Goal: Transaction & Acquisition: Purchase product/service

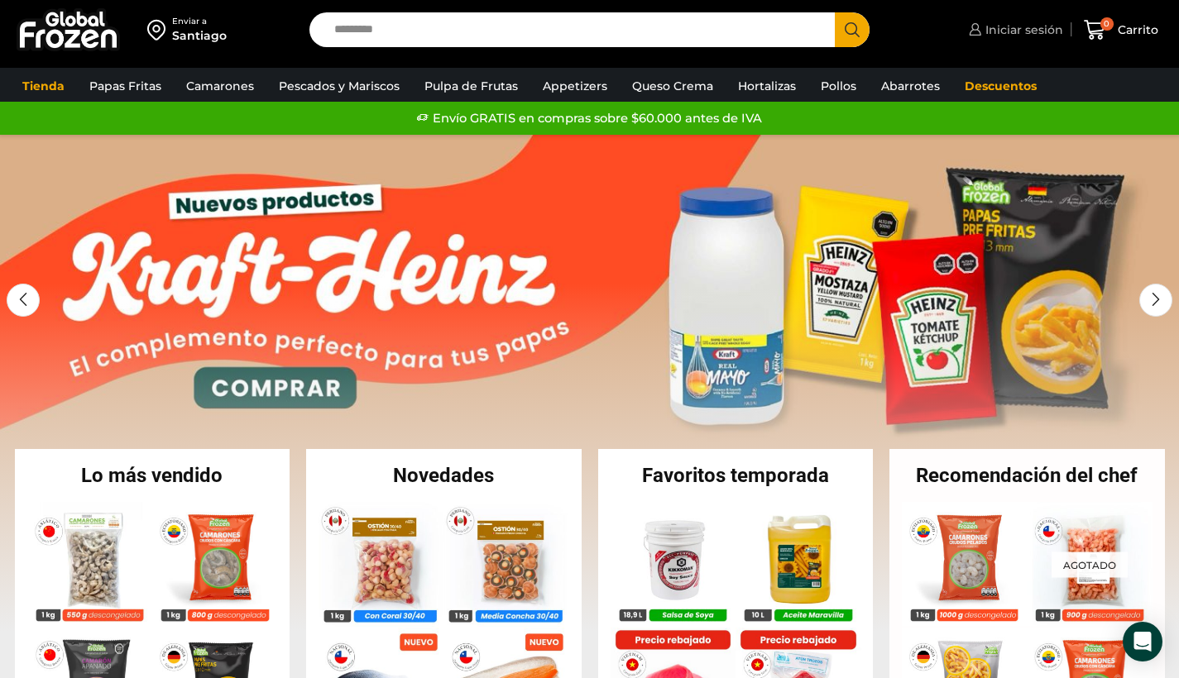
click at [1012, 34] on span "Iniciar sesión" at bounding box center [1022, 30] width 82 height 17
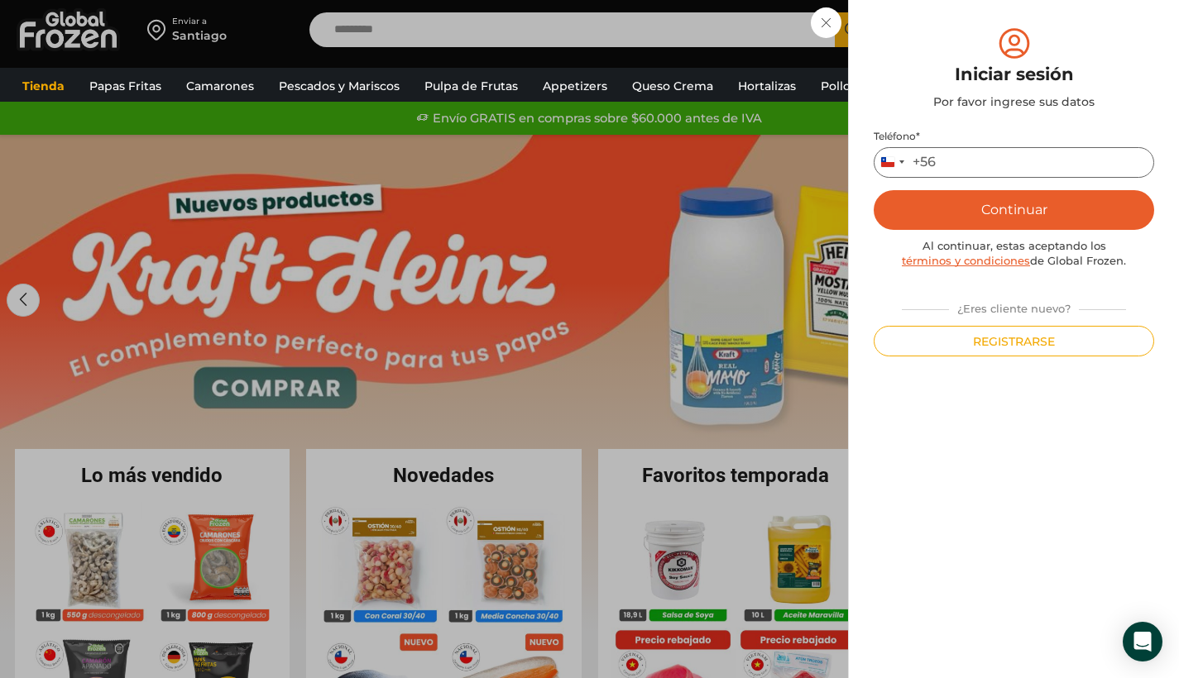
click at [956, 153] on input "Teléfono *" at bounding box center [1014, 162] width 280 height 31
click at [961, 161] on input "Teléfono *" at bounding box center [1014, 162] width 280 height 31
paste input "**********"
click at [984, 159] on input "**********" at bounding box center [1014, 162] width 280 height 31
click at [913, 160] on input "**********" at bounding box center [1014, 162] width 280 height 31
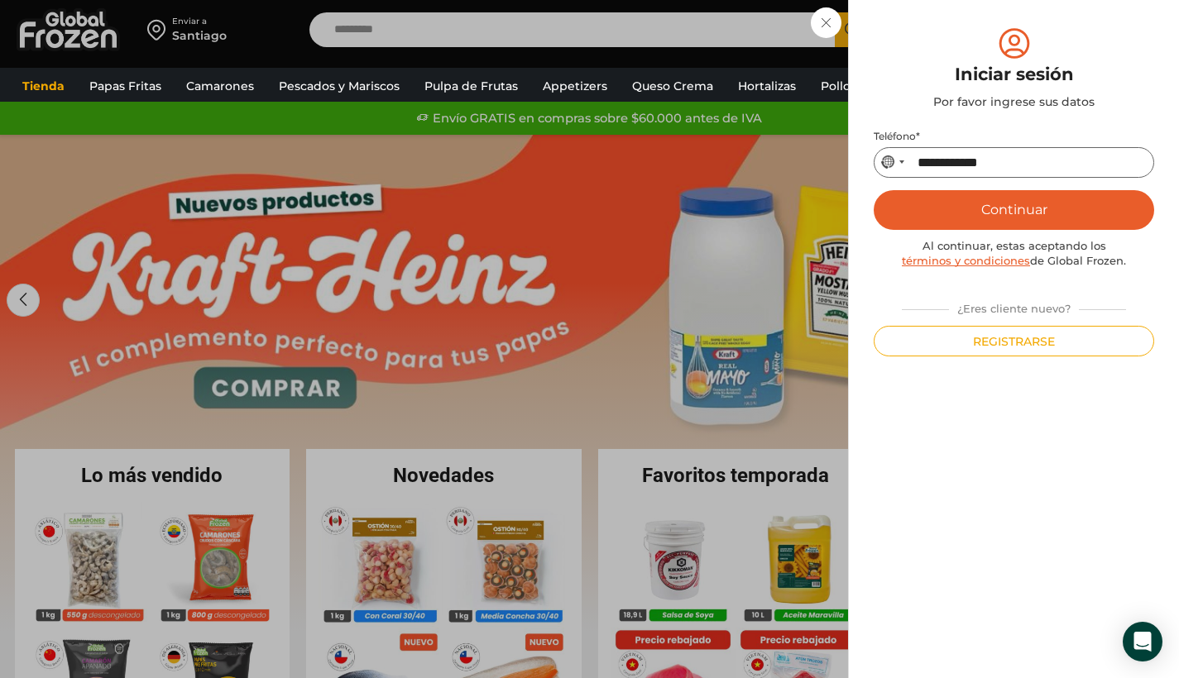
click at [946, 161] on input "**********" at bounding box center [1014, 162] width 280 height 31
type input "*"
click at [915, 161] on div "+54" at bounding box center [925, 162] width 24 height 17
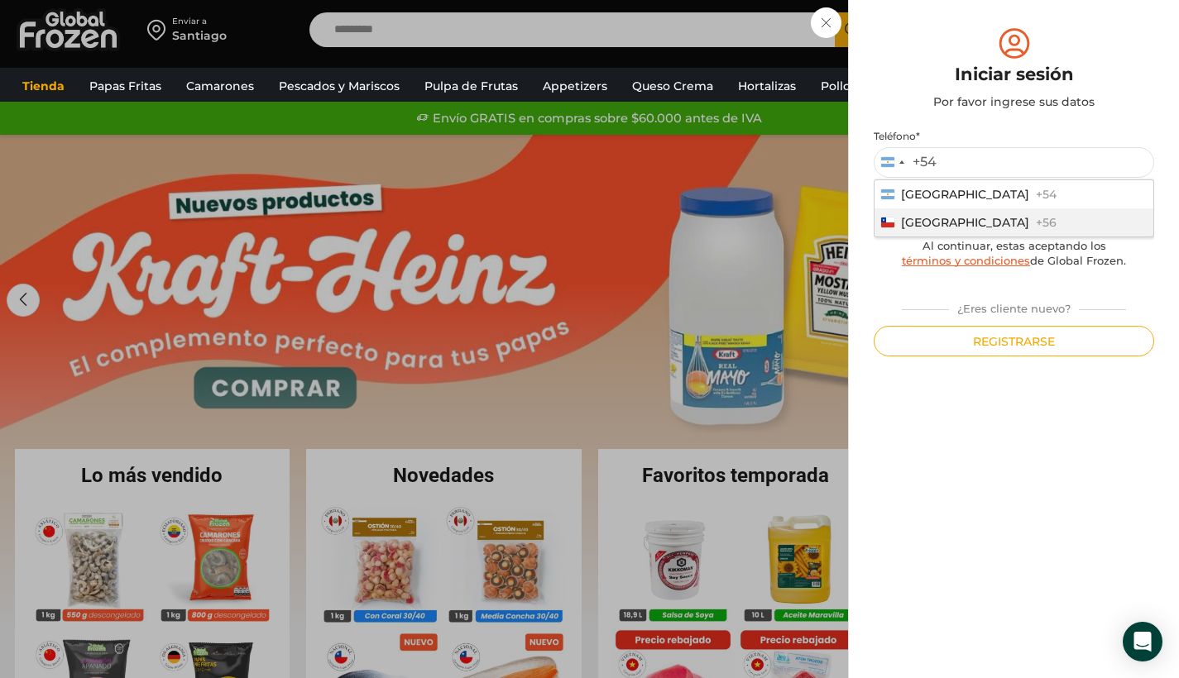
click at [923, 218] on span "Chile" at bounding box center [965, 222] width 128 height 15
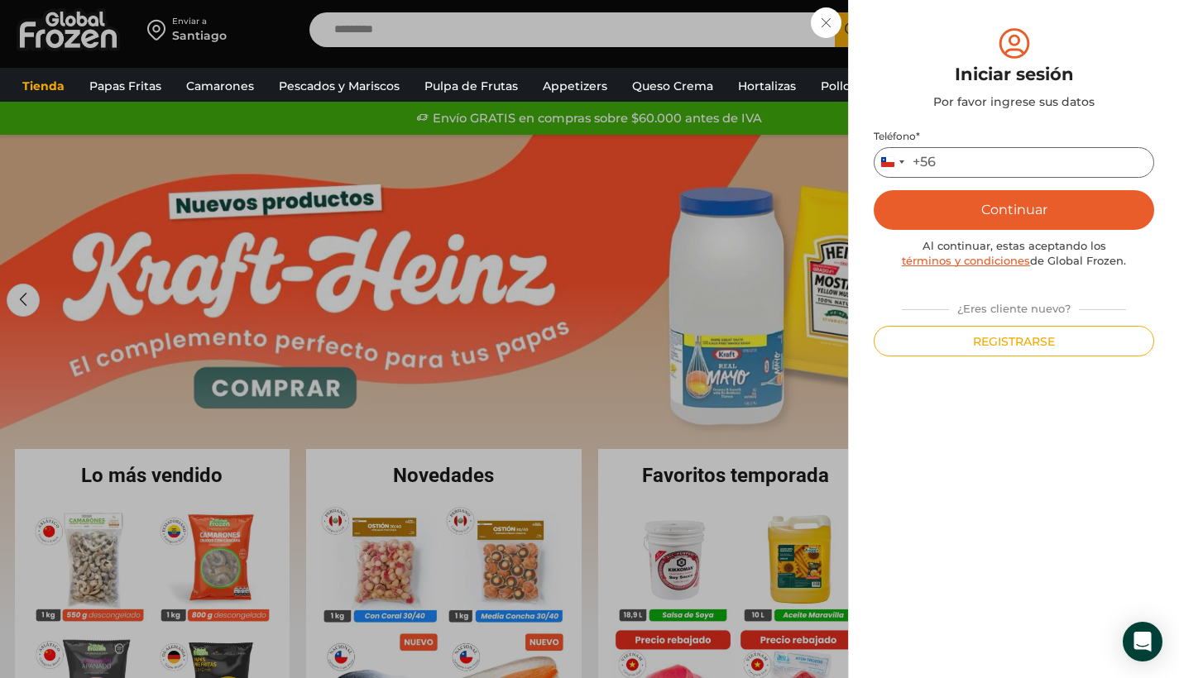
click at [953, 162] on input "Teléfono *" at bounding box center [1014, 162] width 280 height 31
type input "*********"
click at [1005, 209] on button "Continuar" at bounding box center [1014, 210] width 280 height 40
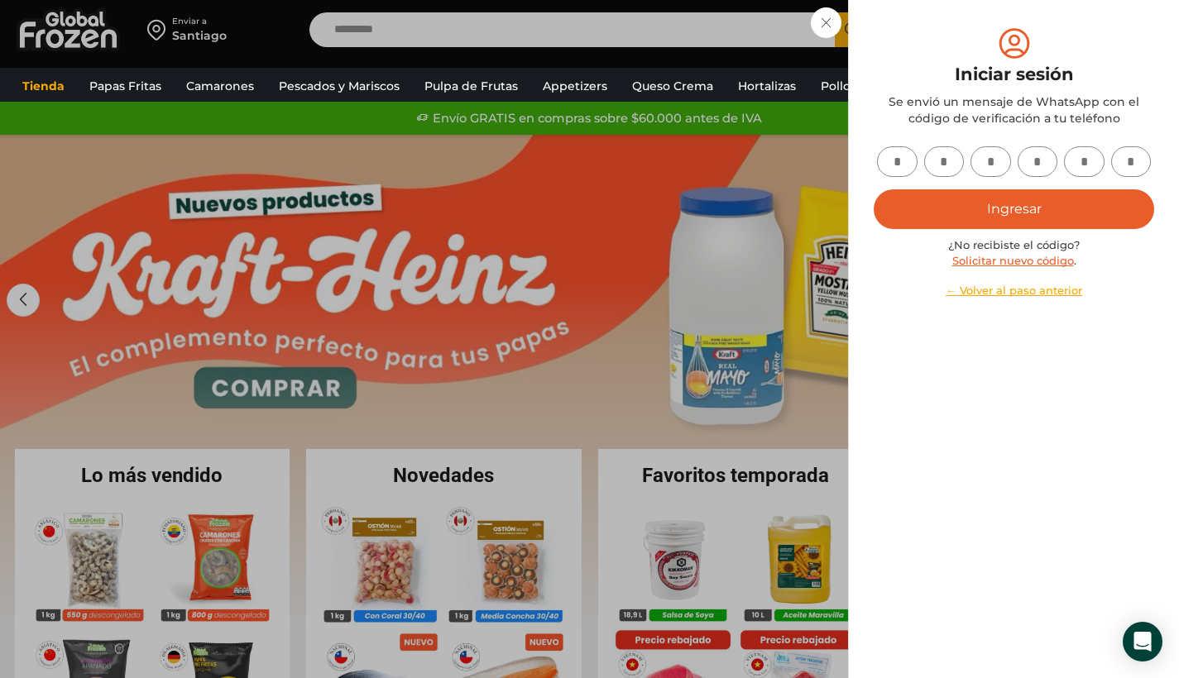
click at [1012, 266] on link "Solicitar nuevo código" at bounding box center [1013, 260] width 122 height 13
click at [906, 156] on input "text" at bounding box center [897, 161] width 41 height 31
type input "*"
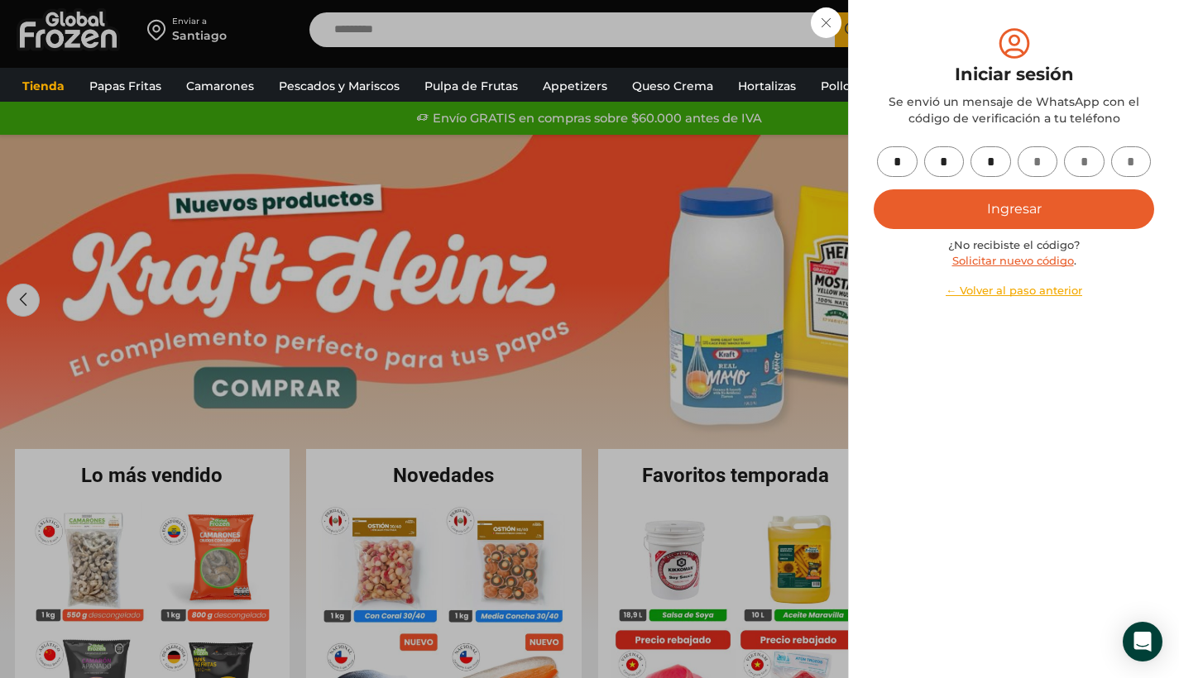
type input "*"
click at [1051, 220] on button "Ingresar" at bounding box center [1014, 209] width 280 height 40
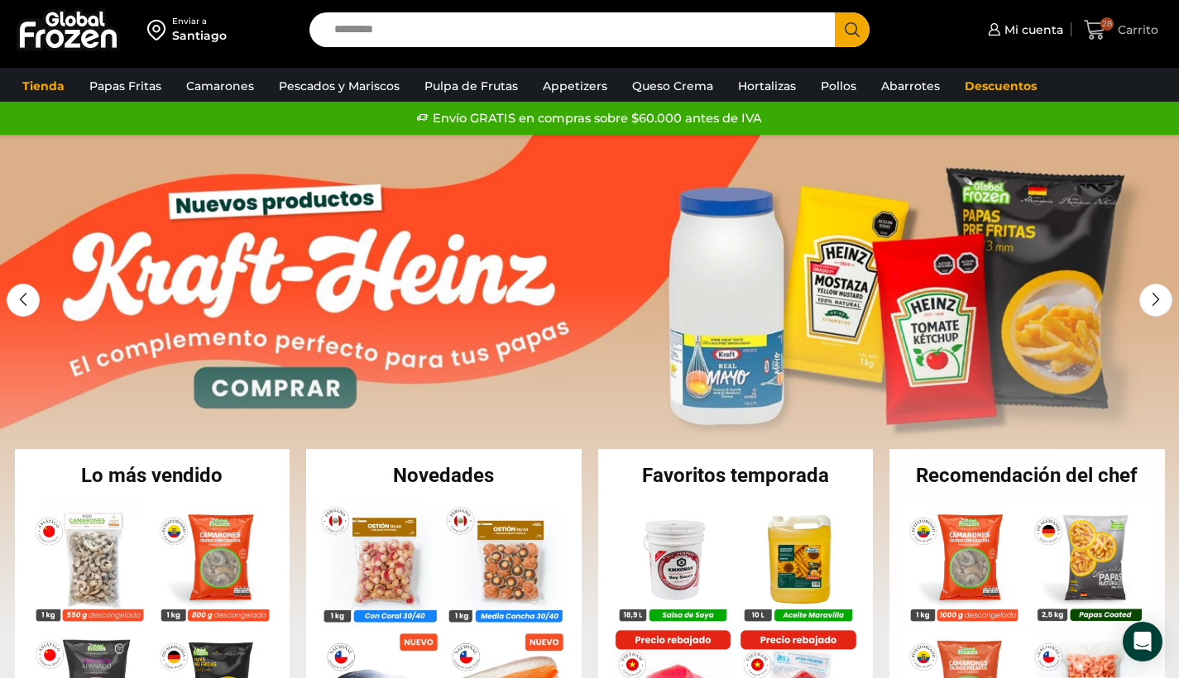
click at [1099, 25] on icon at bounding box center [1095, 30] width 22 height 22
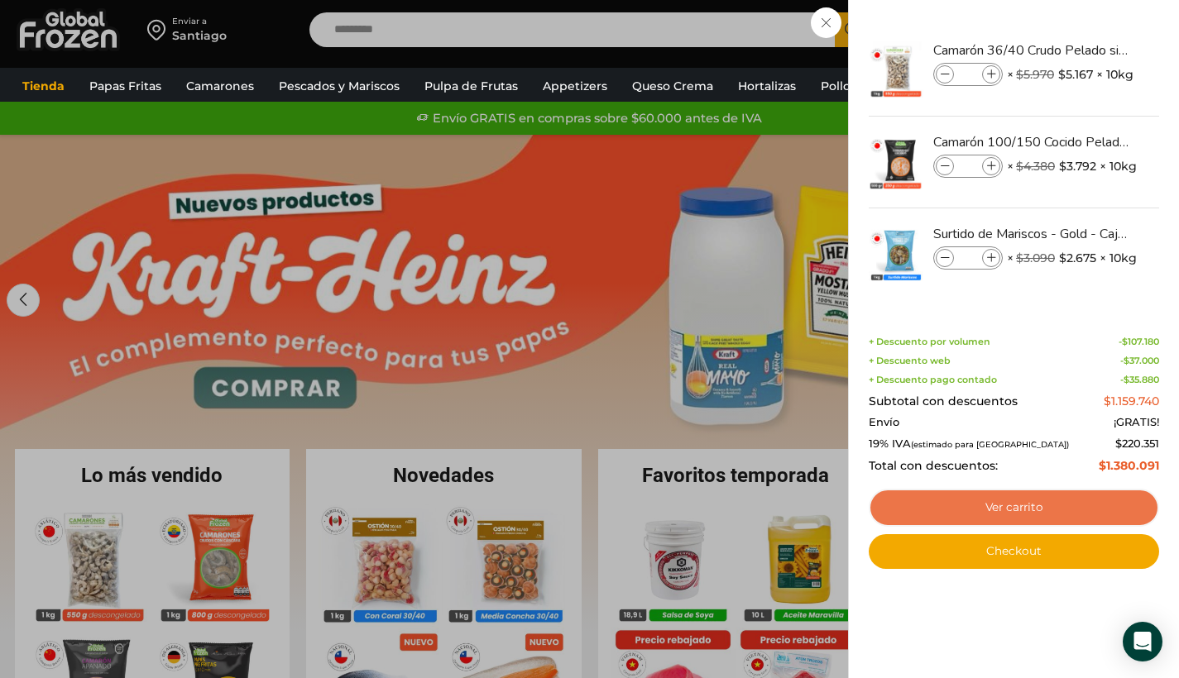
click at [1000, 501] on link "Ver carrito" at bounding box center [1014, 508] width 290 height 38
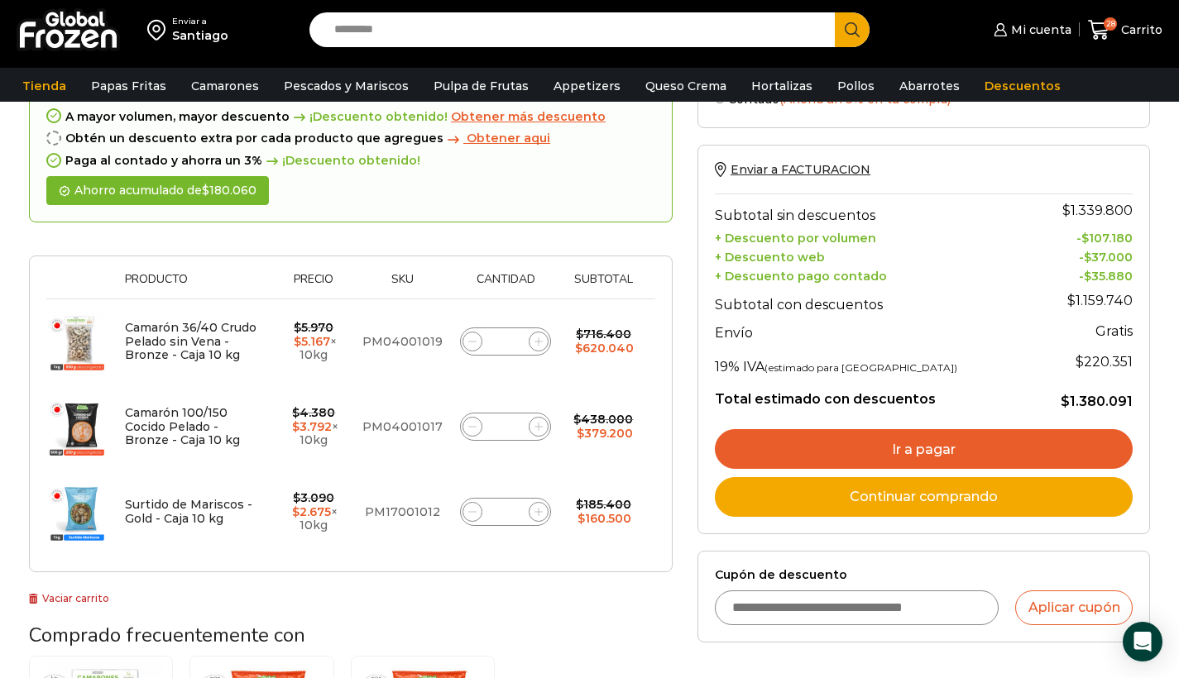
click at [538, 340] on icon at bounding box center [538, 341] width 7 height 7
type input "**"
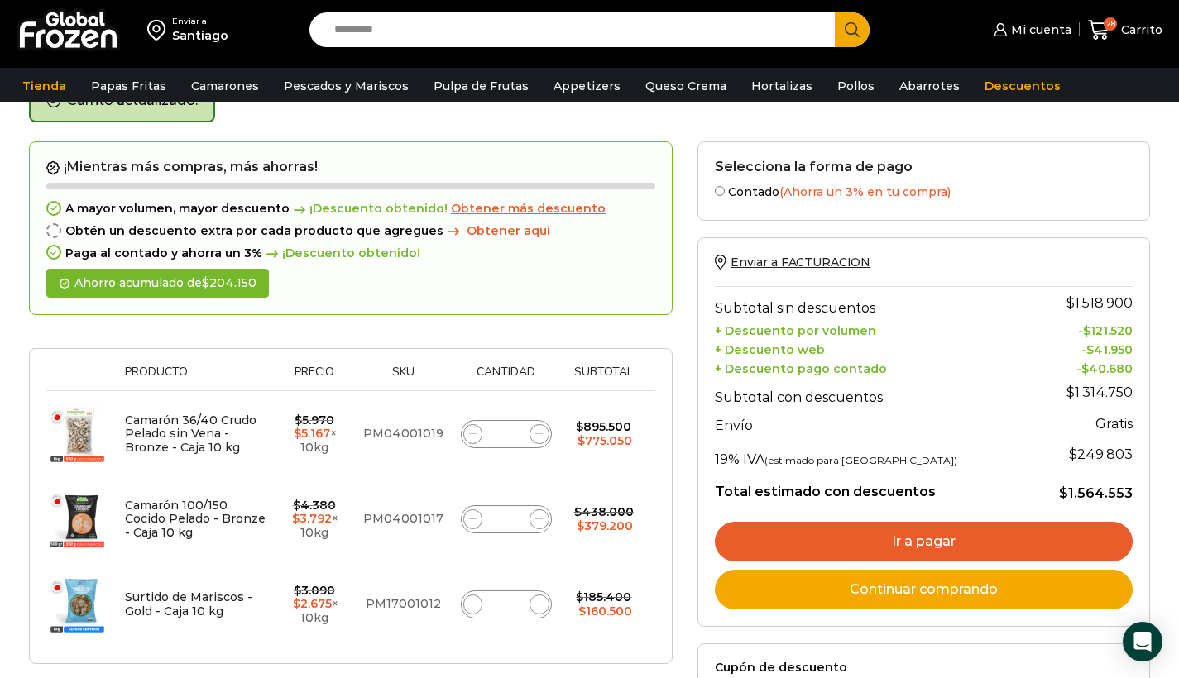
scroll to position [136, 0]
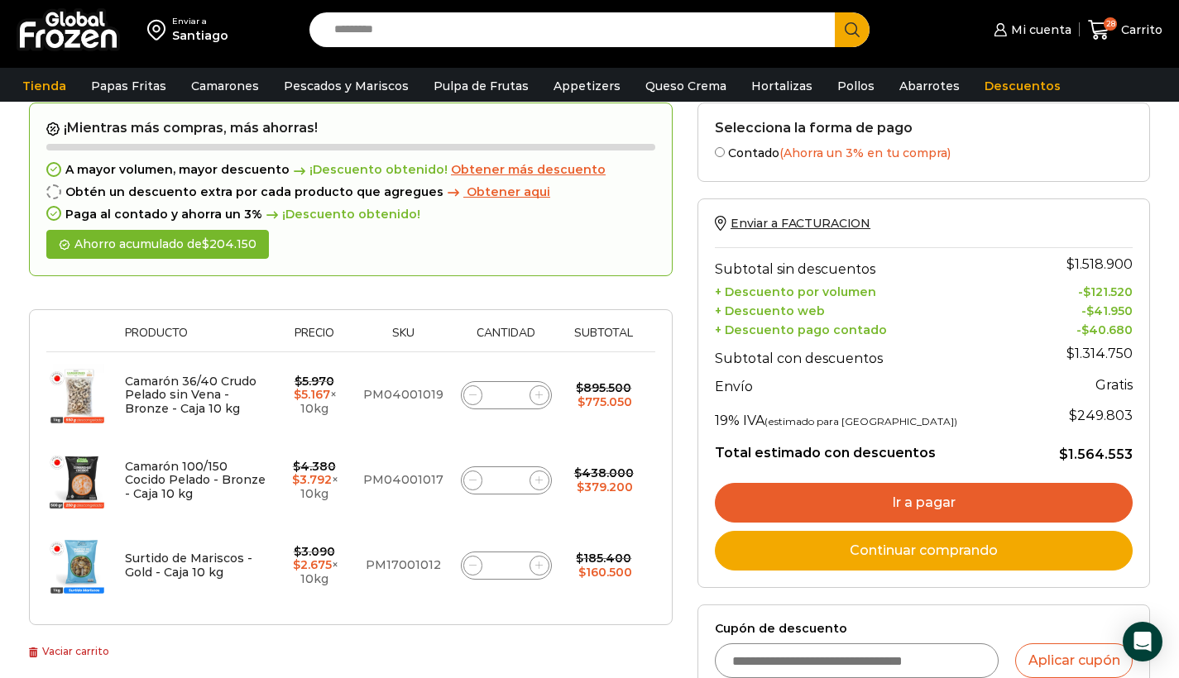
click at [473, 568] on span at bounding box center [473, 566] width 20 height 20
type input "*"
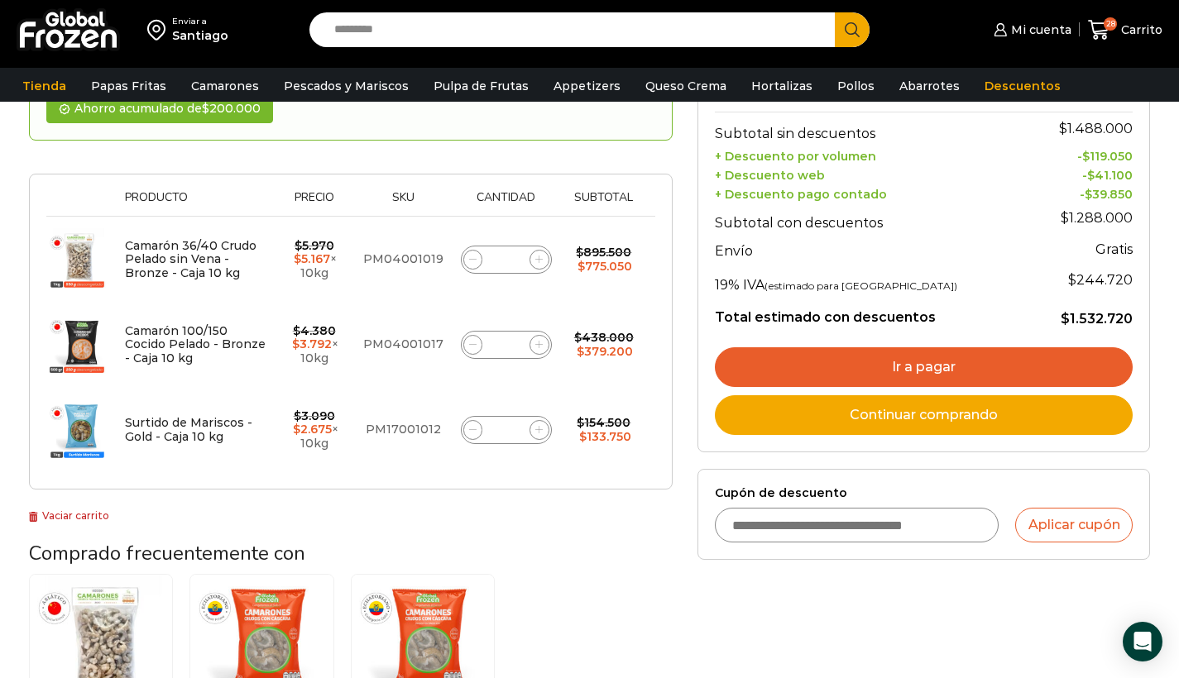
scroll to position [86, 0]
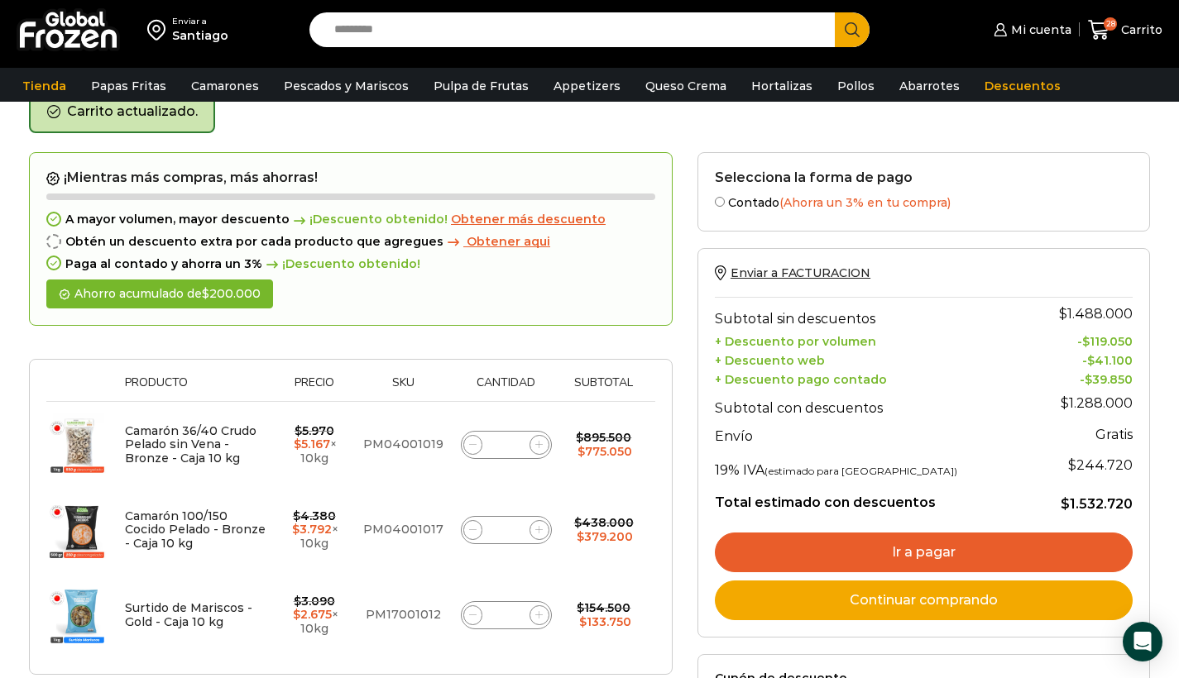
click at [388, 40] on input "Search input" at bounding box center [576, 29] width 501 height 35
type input "*"
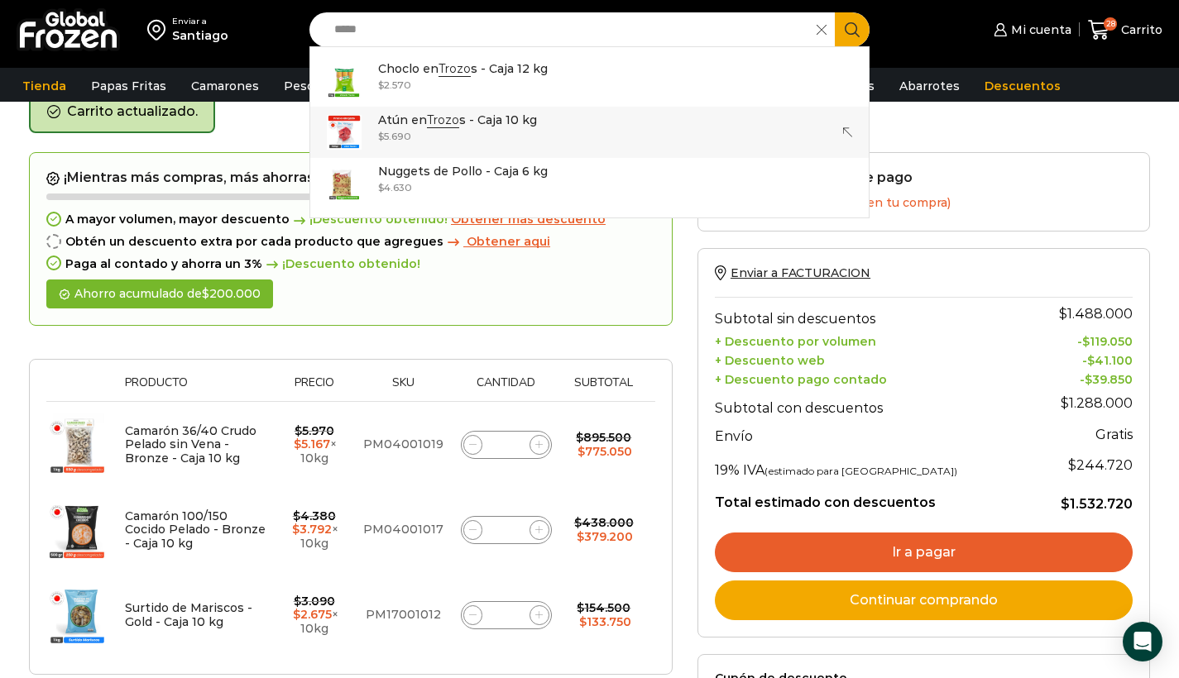
click at [402, 128] on p "Atún en Trozo s - Caja 10 kg" at bounding box center [457, 120] width 159 height 18
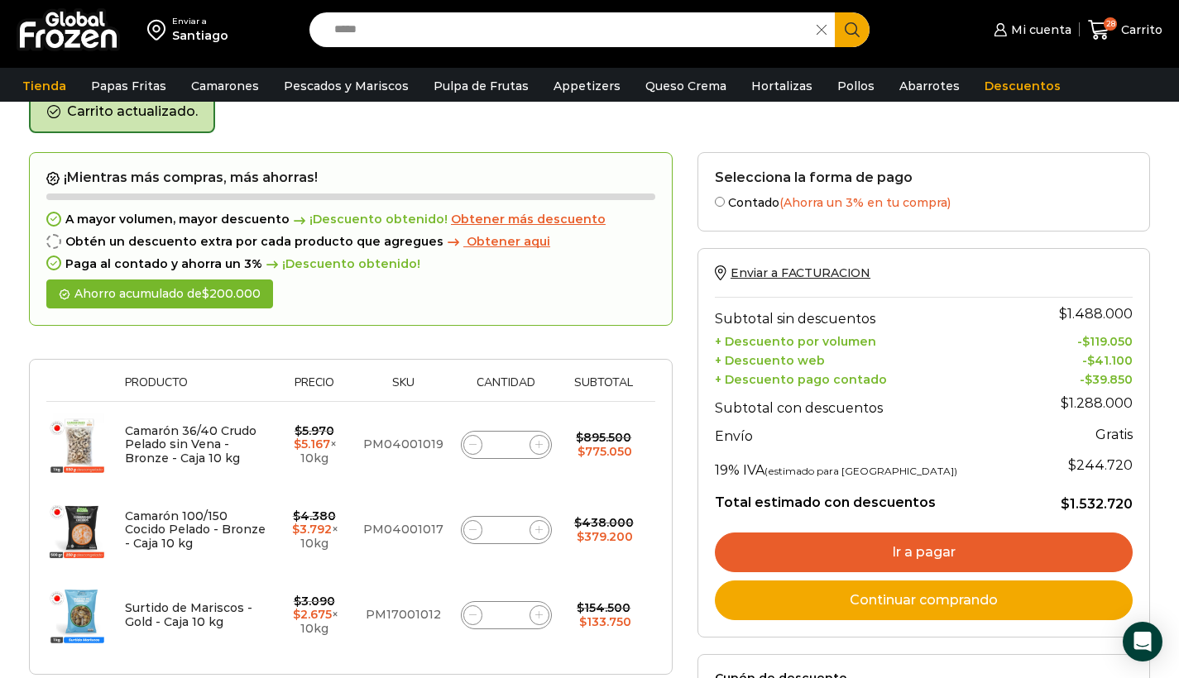
type input "**********"
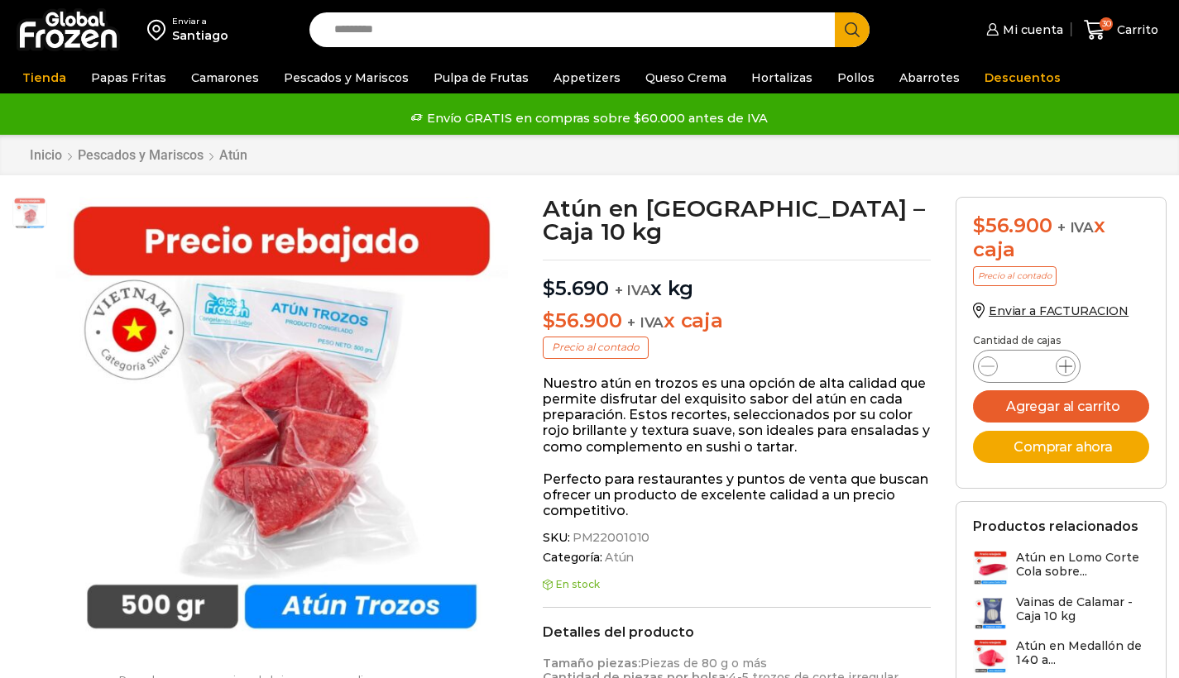
click at [1068, 362] on span at bounding box center [1066, 367] width 20 height 20
type input "*"
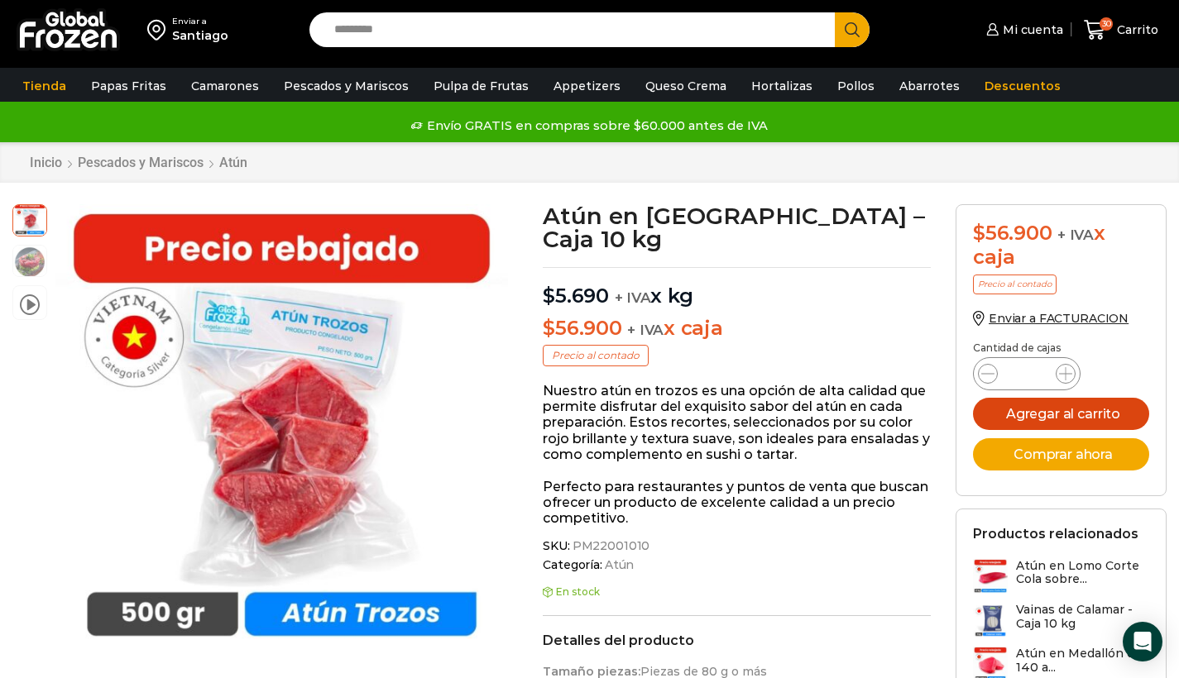
click at [1065, 413] on button "Agregar al carrito" at bounding box center [1061, 414] width 176 height 32
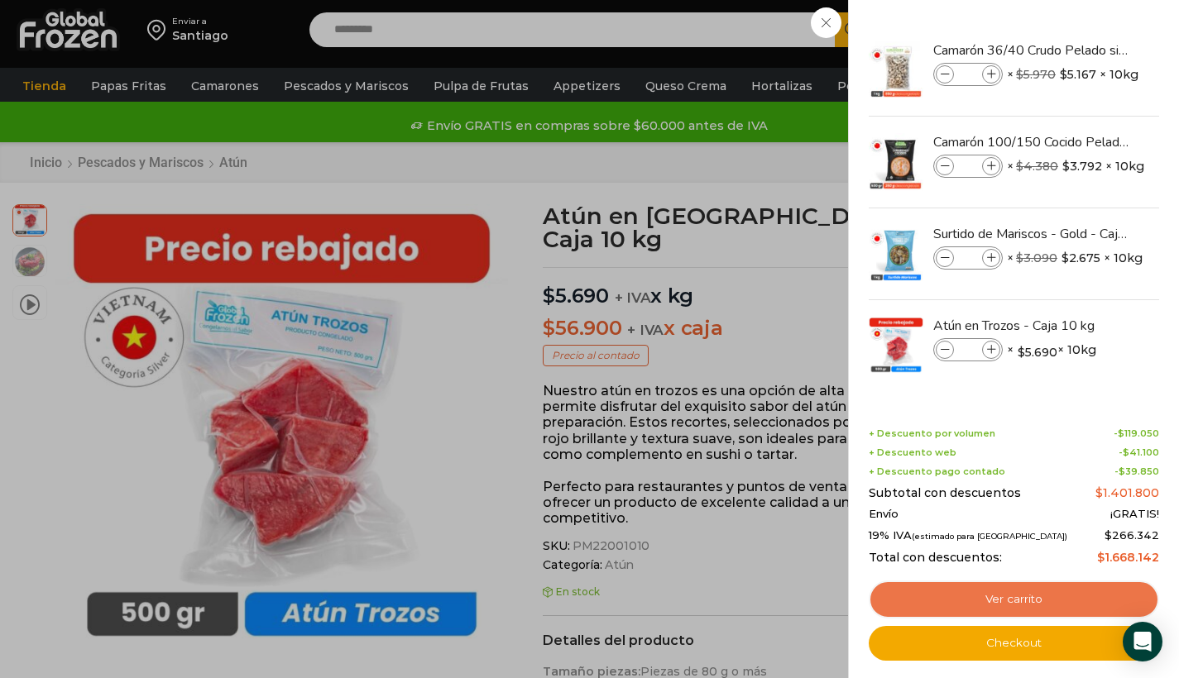
click at [1009, 599] on link "Ver carrito" at bounding box center [1014, 600] width 290 height 38
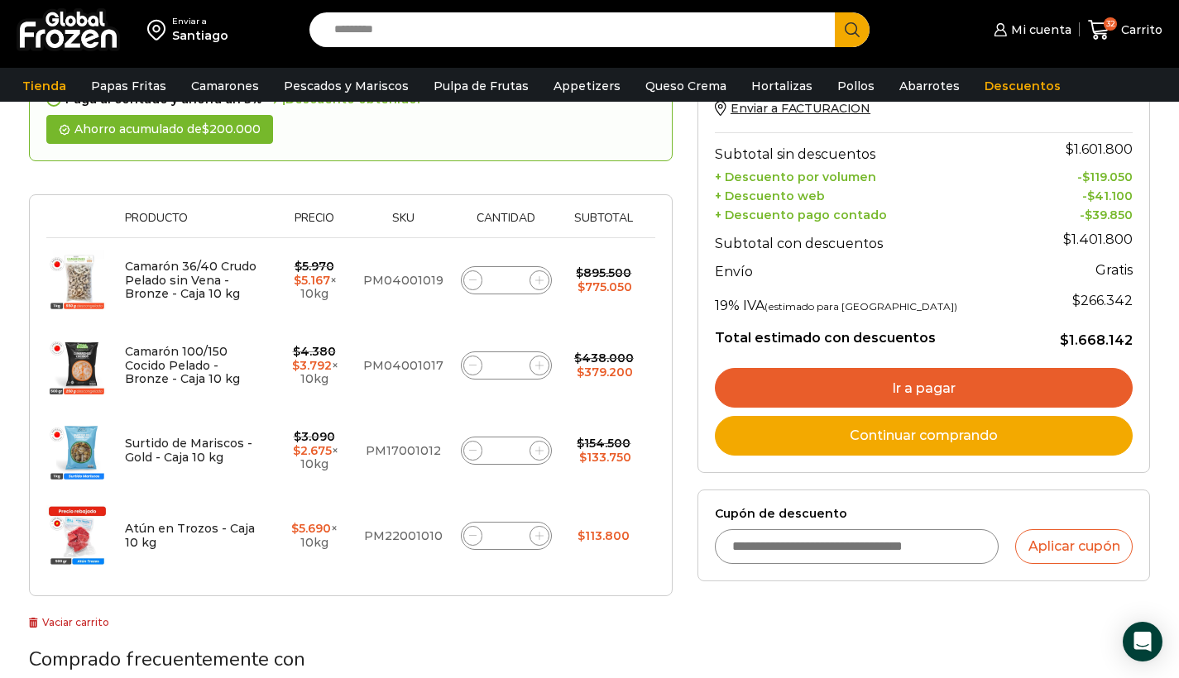
scroll to position [216, 0]
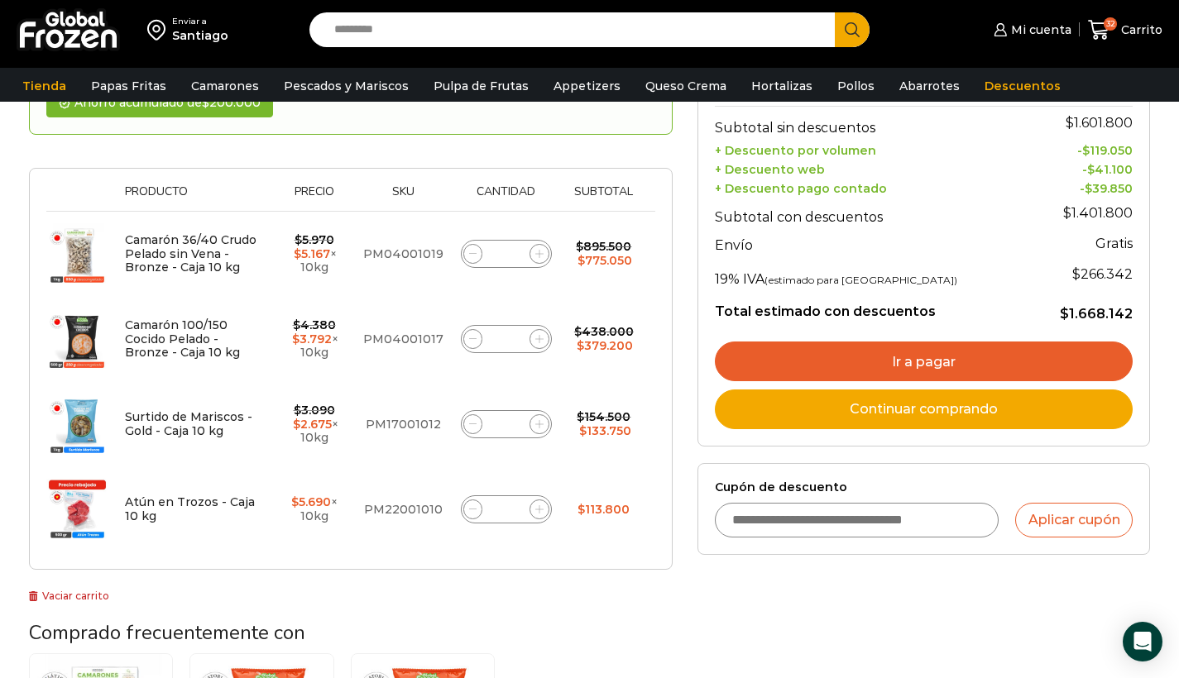
click at [388, 34] on input "Search input" at bounding box center [576, 29] width 501 height 35
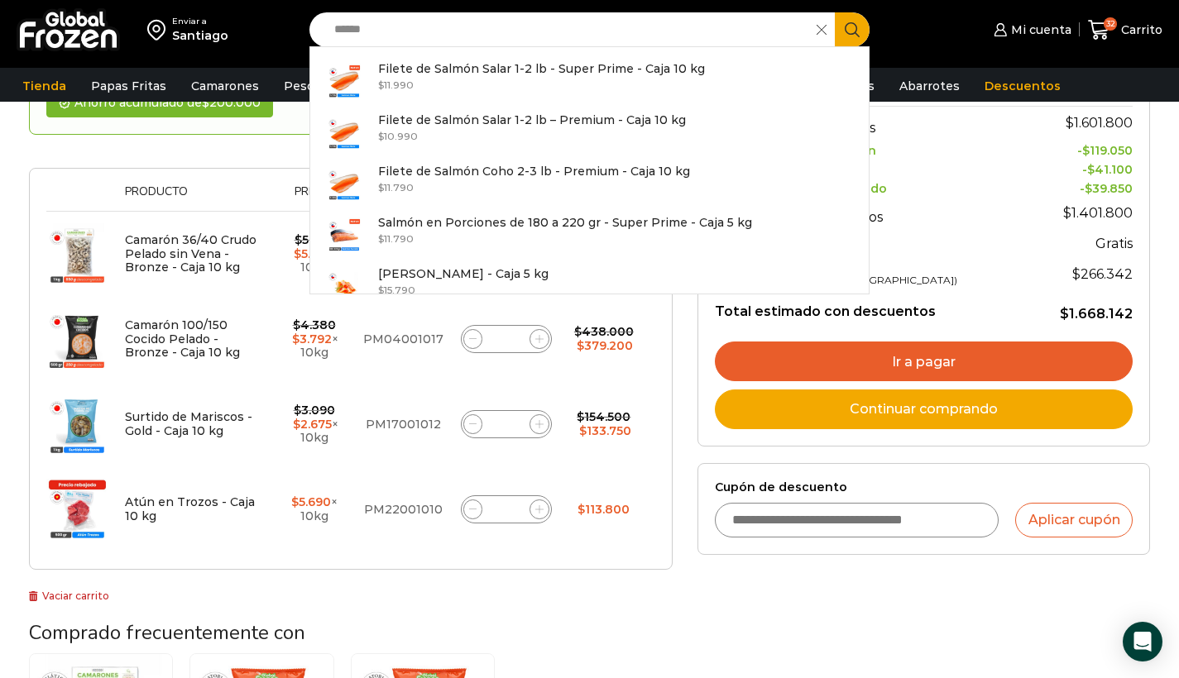
type input "******"
click at [852, 30] on button "Search" at bounding box center [852, 29] width 35 height 35
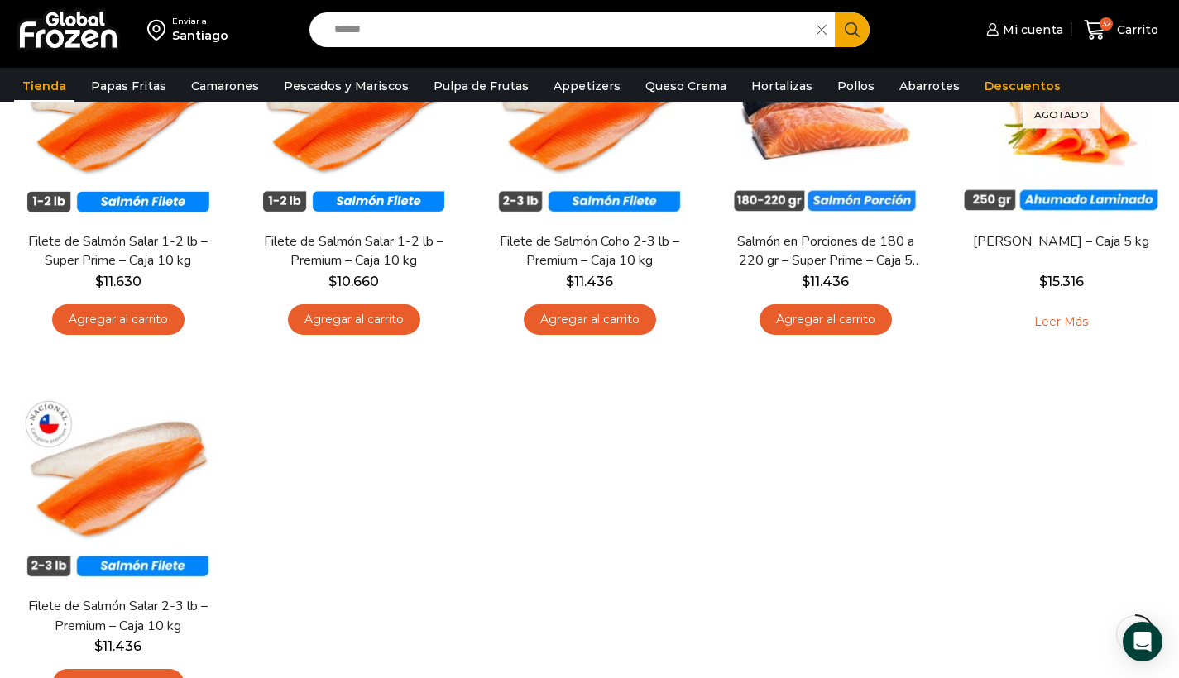
scroll to position [208, 0]
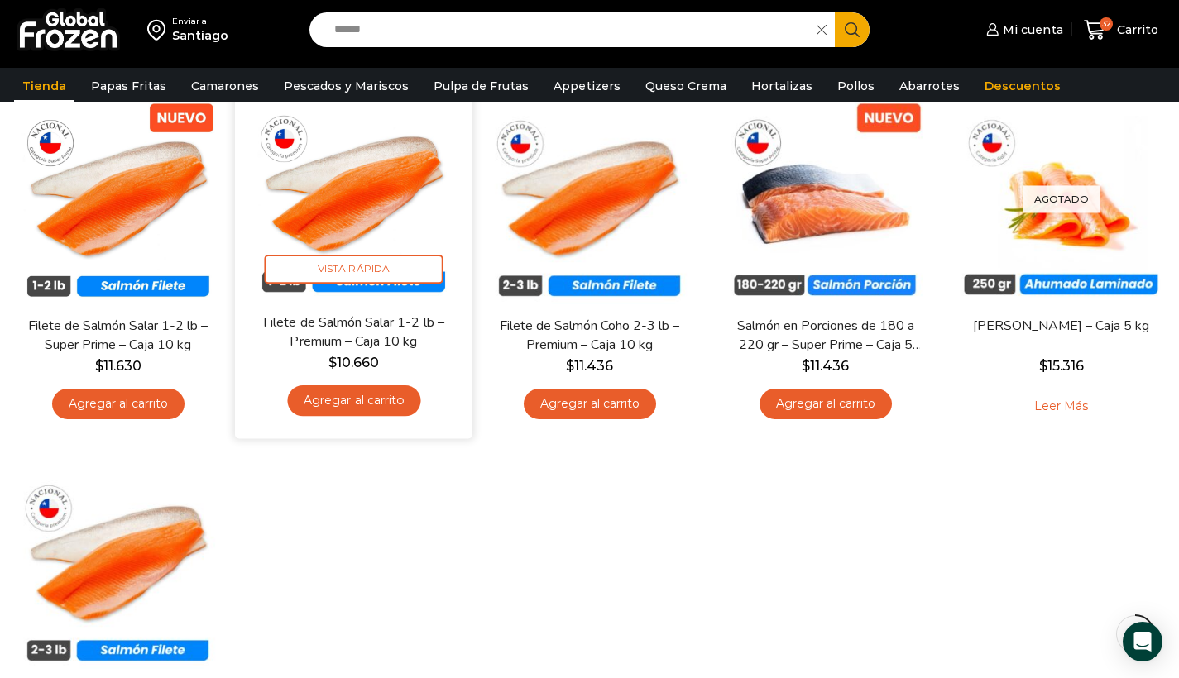
click at [377, 209] on img at bounding box center [353, 195] width 213 height 213
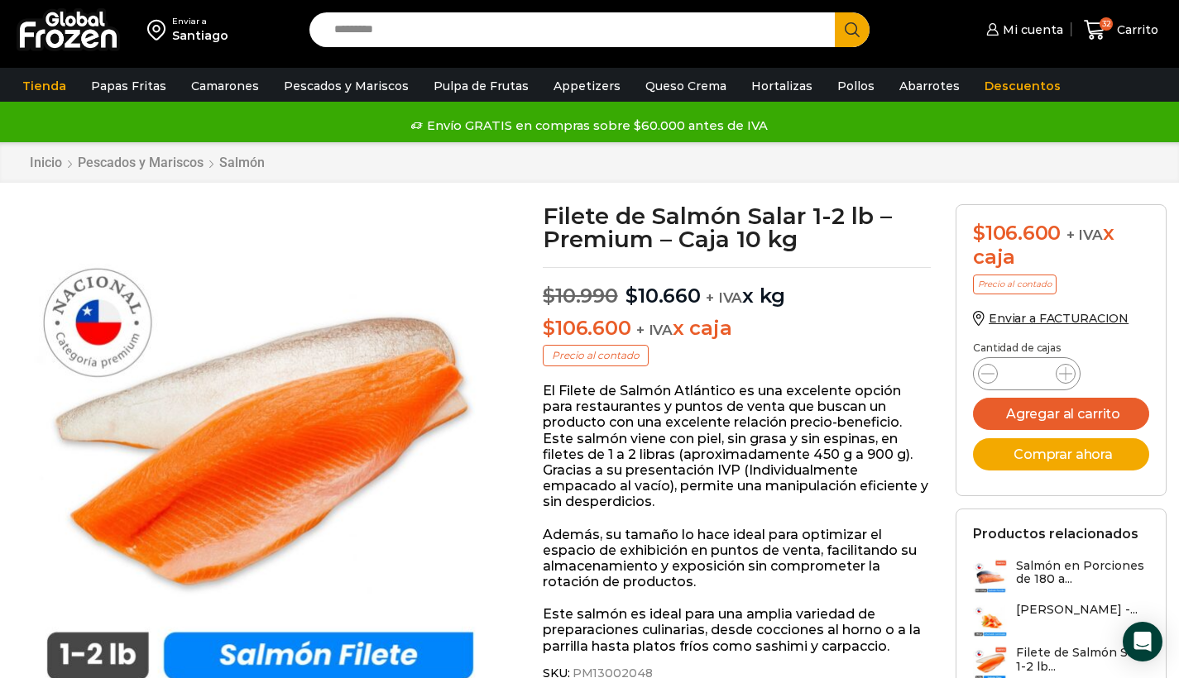
scroll to position [1, 0]
click at [1080, 412] on button "Agregar al carrito" at bounding box center [1061, 414] width 176 height 32
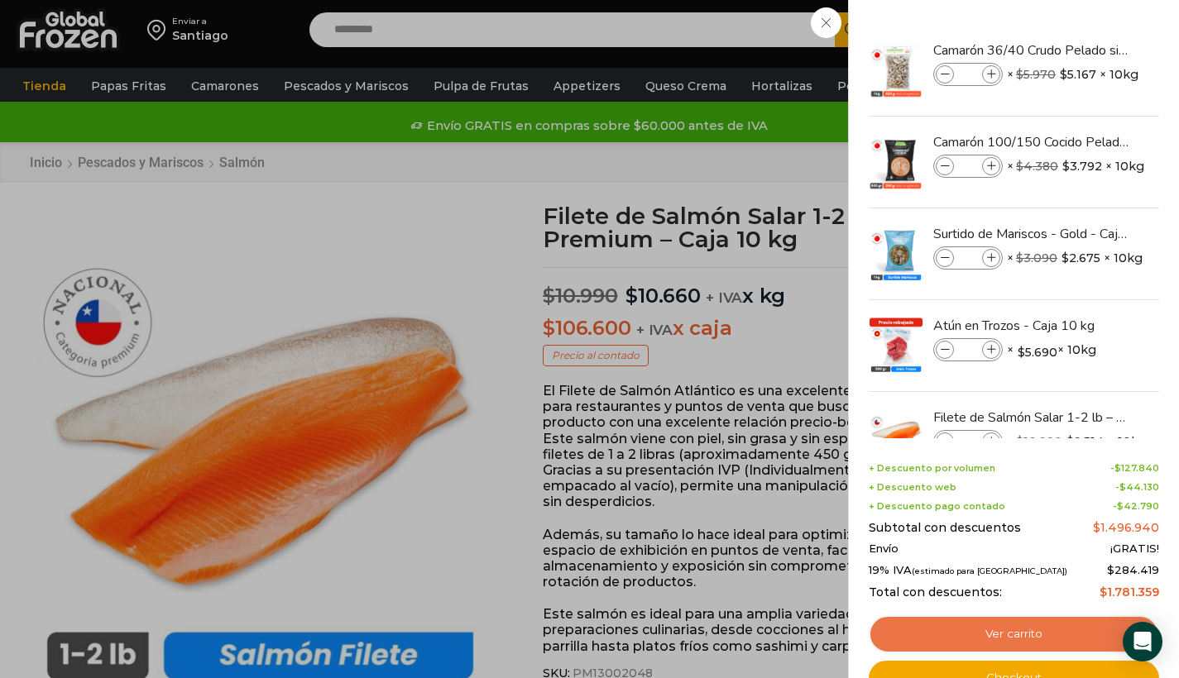
click at [1024, 621] on link "Ver carrito" at bounding box center [1014, 635] width 290 height 38
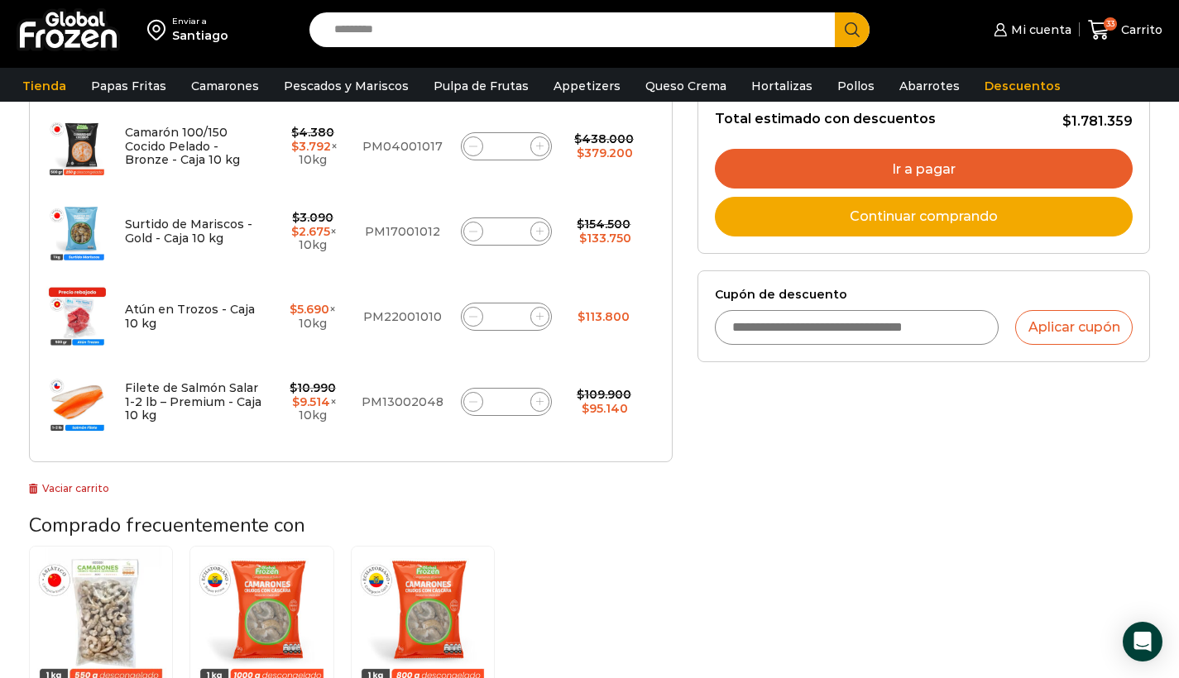
click at [367, 38] on input "Search input" at bounding box center [576, 29] width 501 height 35
type input "******"
click at [852, 30] on button "Search" at bounding box center [852, 29] width 35 height 35
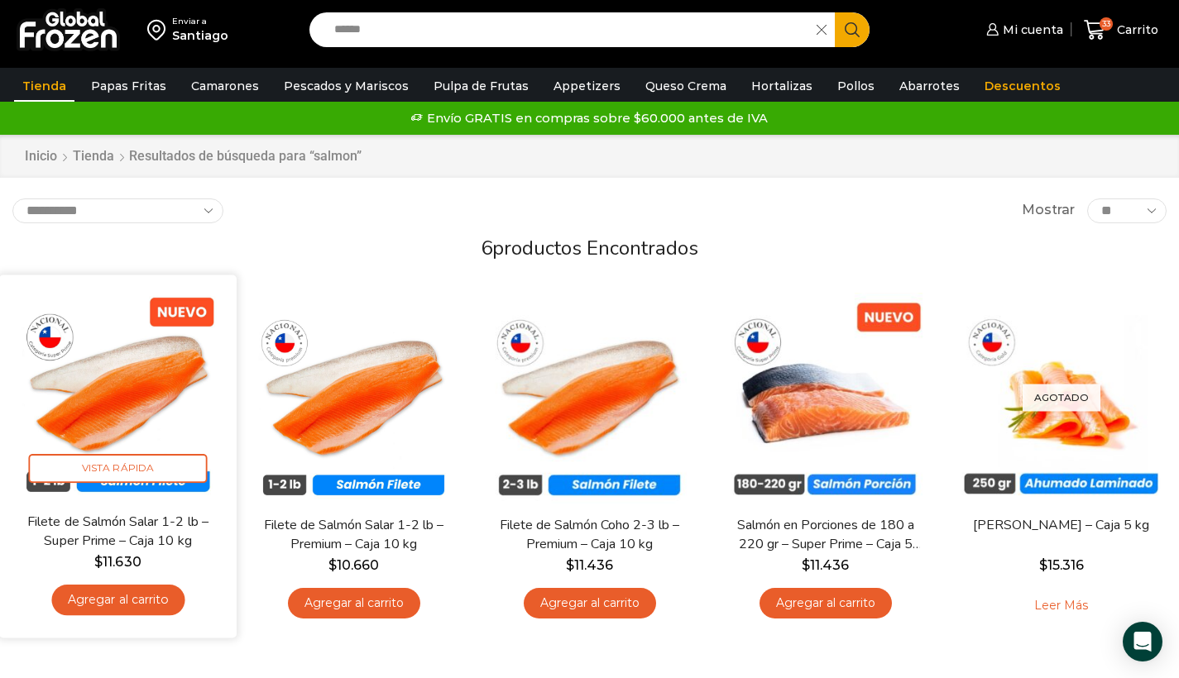
click at [128, 531] on link "Filete de Salmón Salar 1-2 lb – Super Prime – Caja 10 kg" at bounding box center [117, 531] width 191 height 39
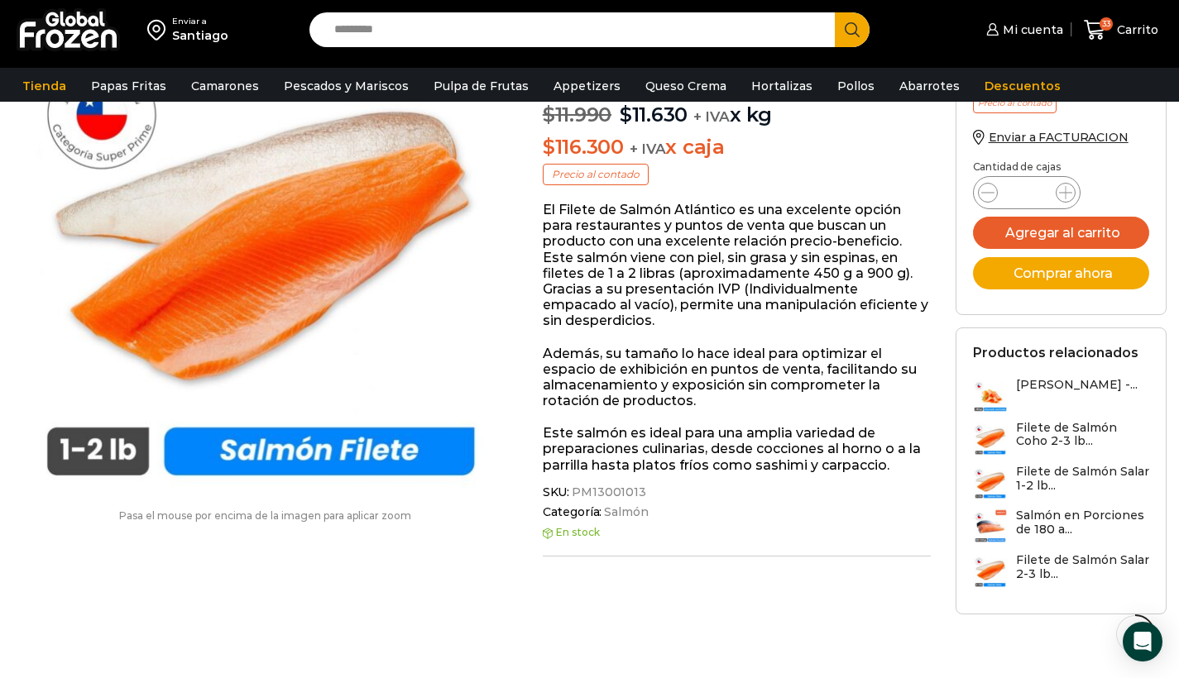
scroll to position [89, 0]
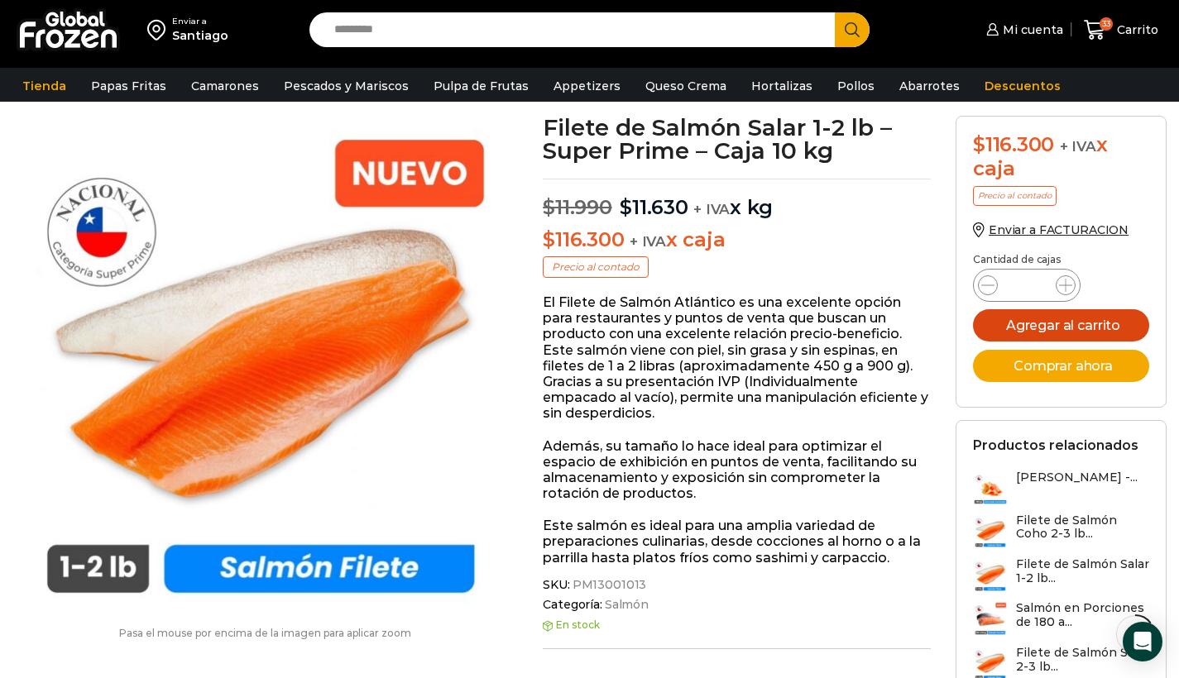
click at [1070, 331] on button "Agregar al carrito" at bounding box center [1061, 325] width 176 height 32
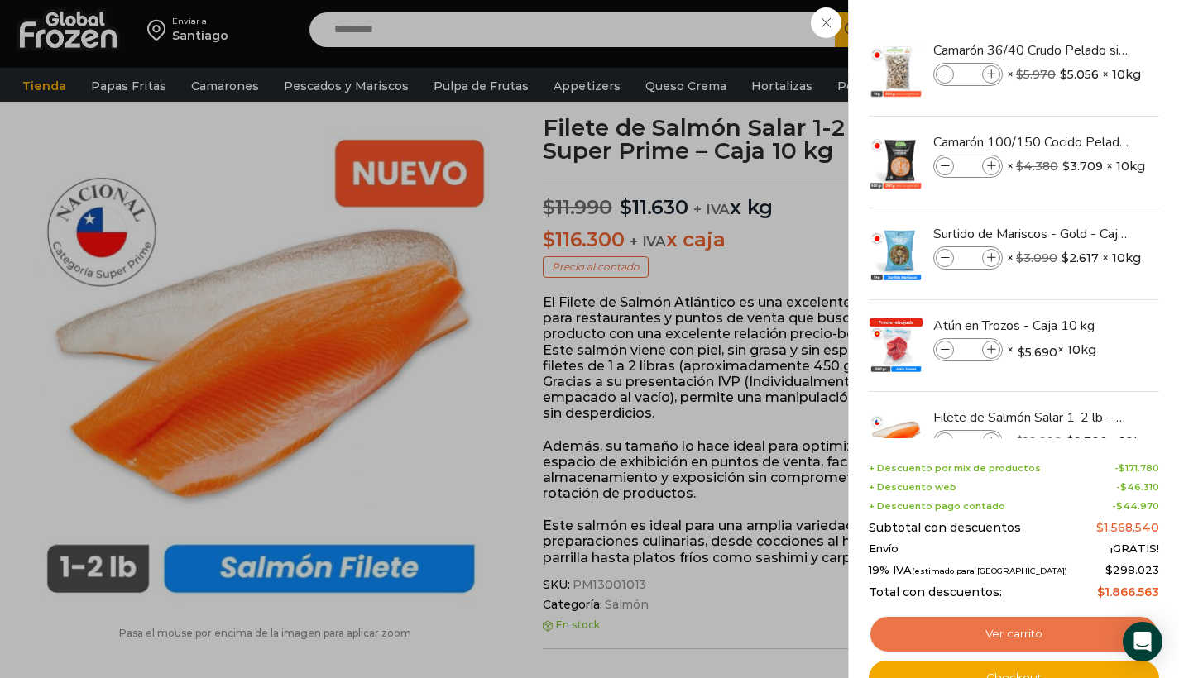
click at [986, 637] on link "Ver carrito" at bounding box center [1014, 635] width 290 height 38
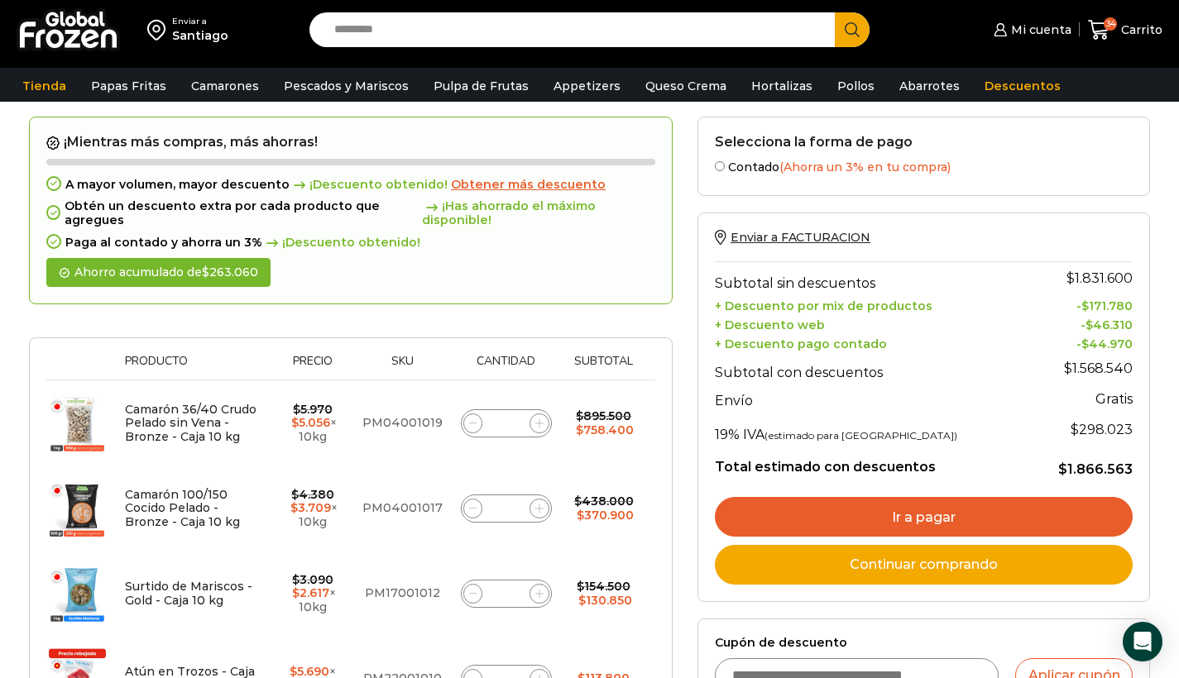
scroll to position [290, 0]
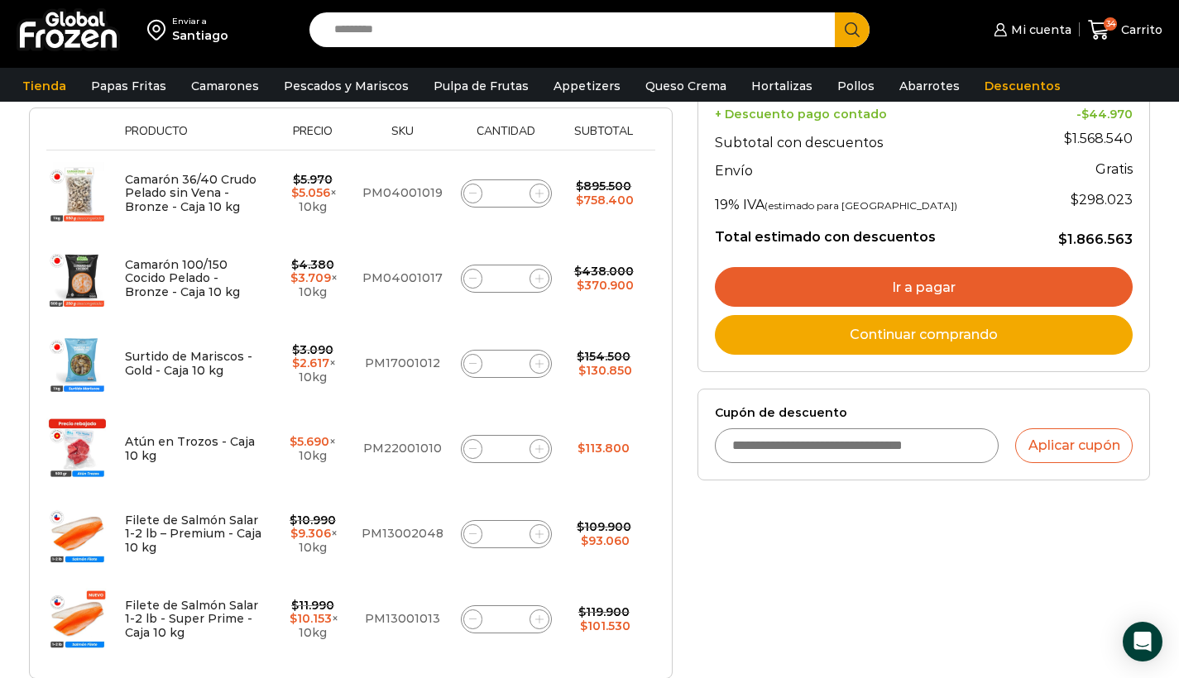
click at [769, 437] on input "Cupón de descuento" at bounding box center [857, 446] width 285 height 35
type input "*********"
click at [1038, 437] on button "Aplicar cupón" at bounding box center [1073, 446] width 117 height 35
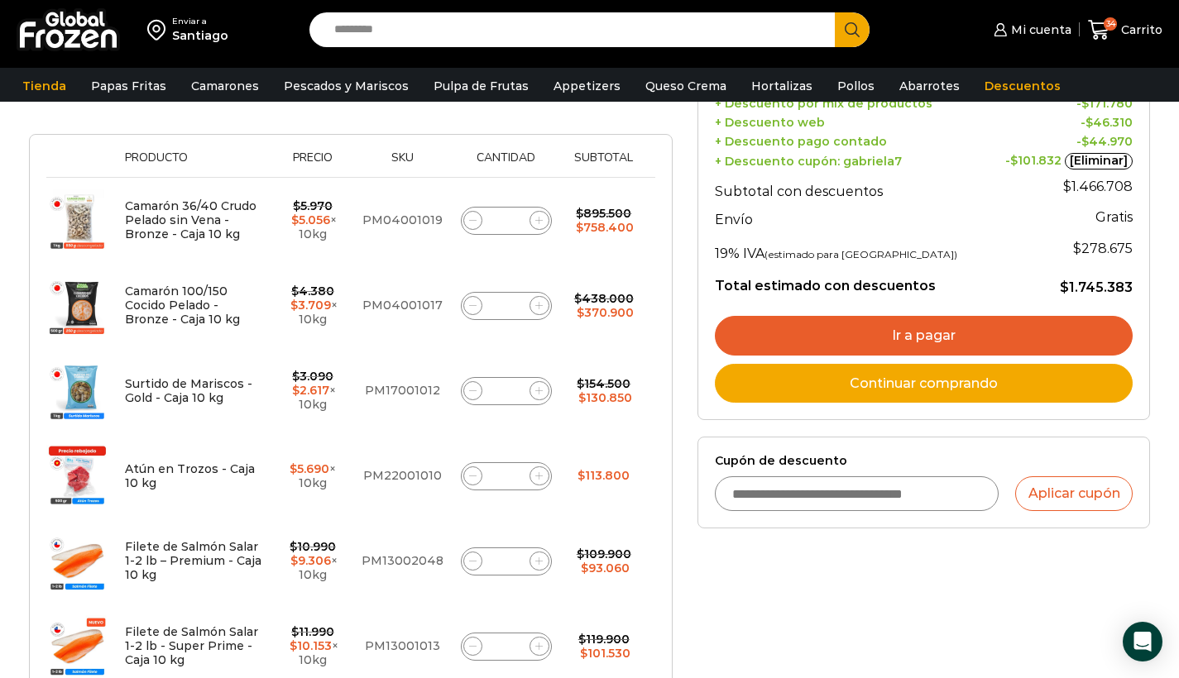
scroll to position [485, 0]
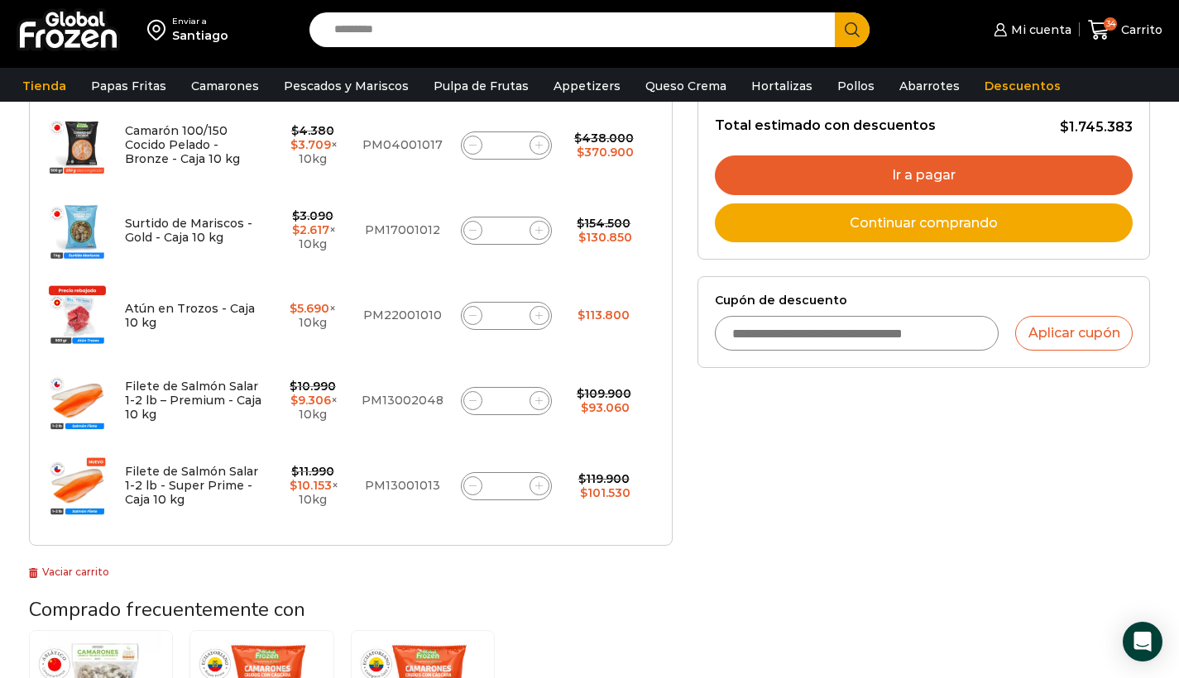
click at [477, 401] on span at bounding box center [473, 401] width 20 height 20
type input "*"
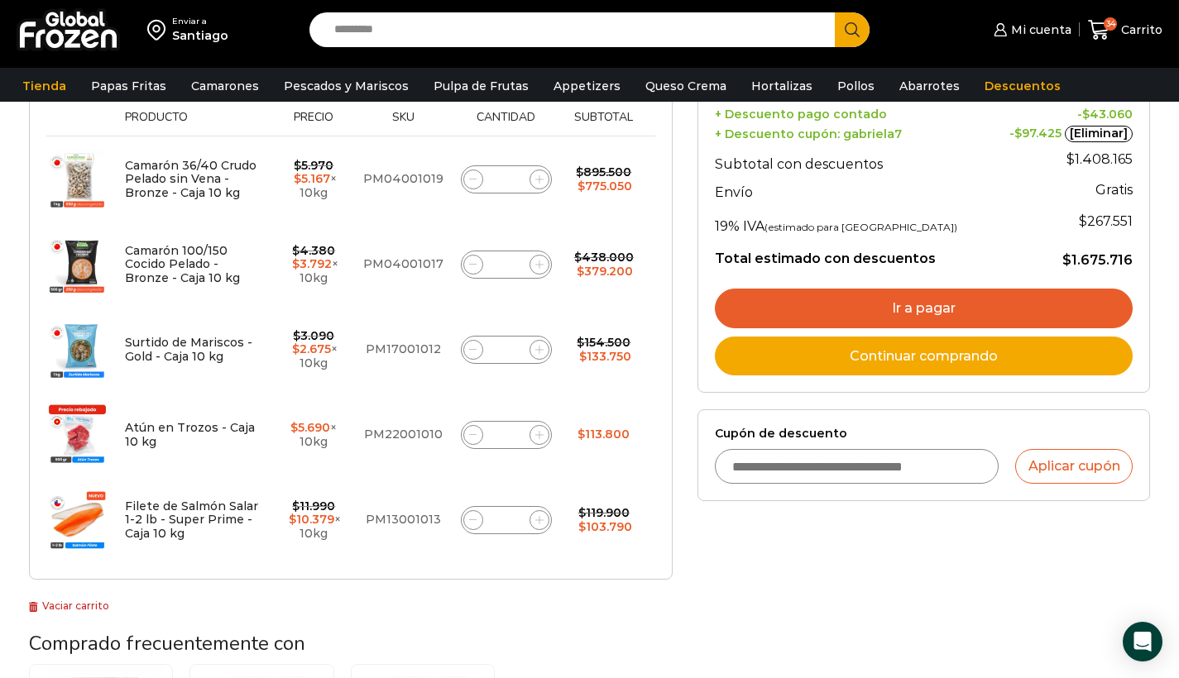
scroll to position [319, 0]
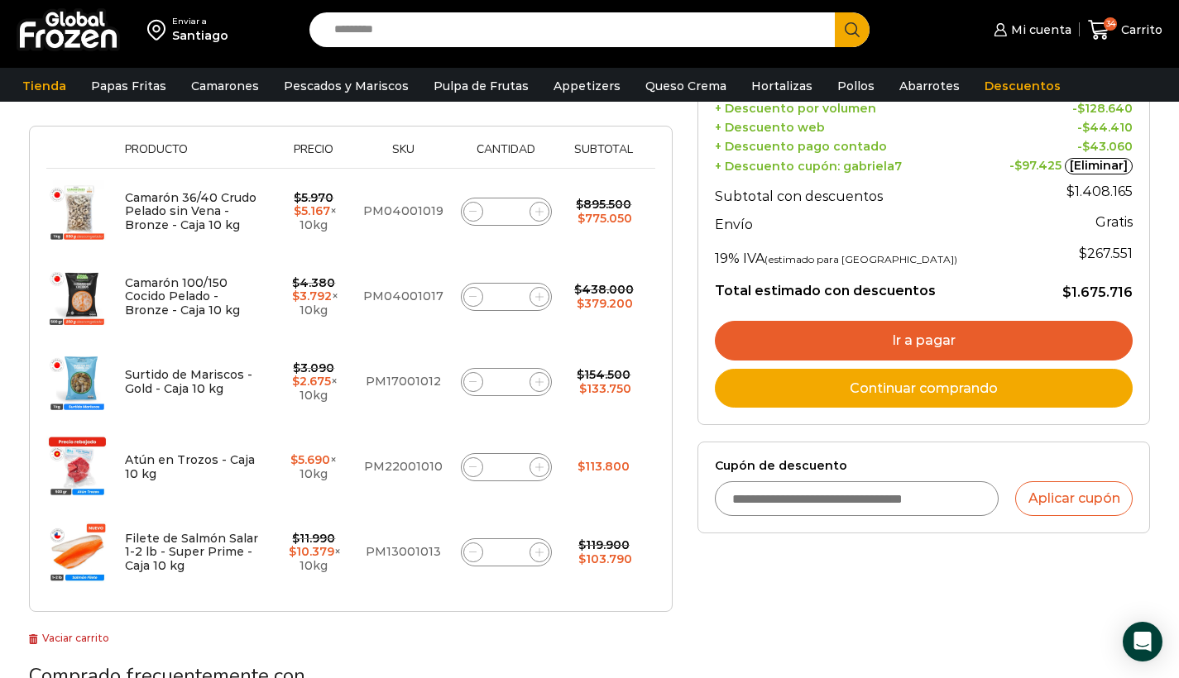
click at [384, 34] on input "Search input" at bounding box center [576, 29] width 501 height 35
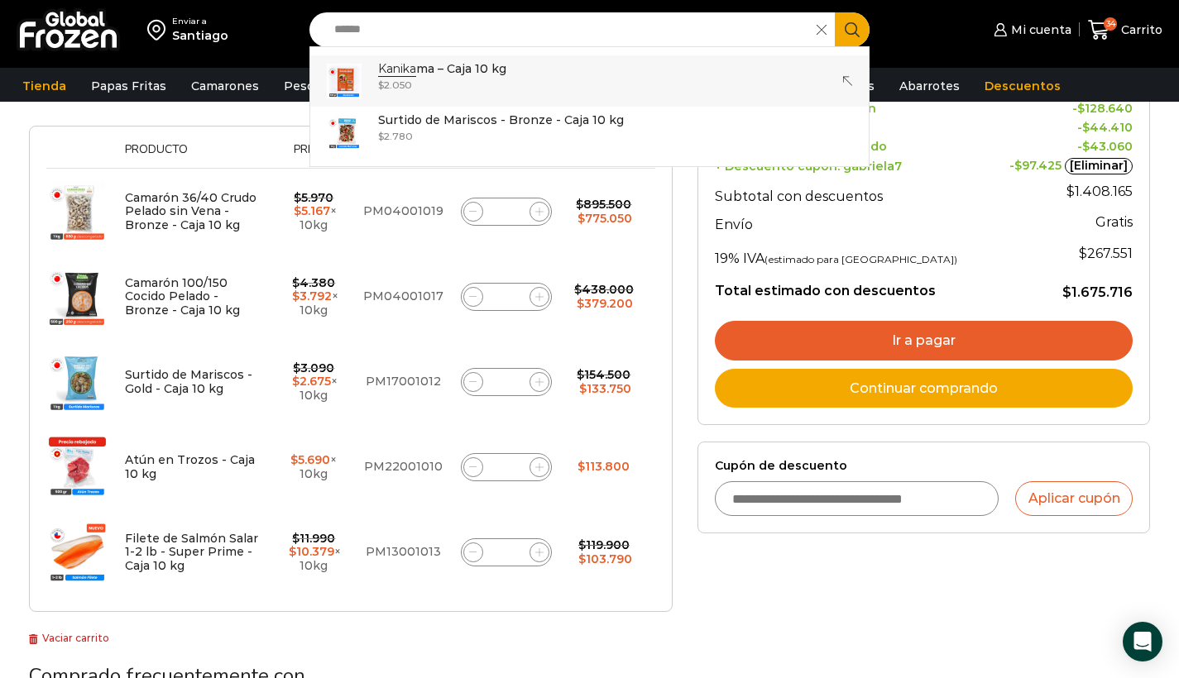
click at [400, 69] on strong "Kanika" at bounding box center [397, 69] width 38 height 16
type input "**********"
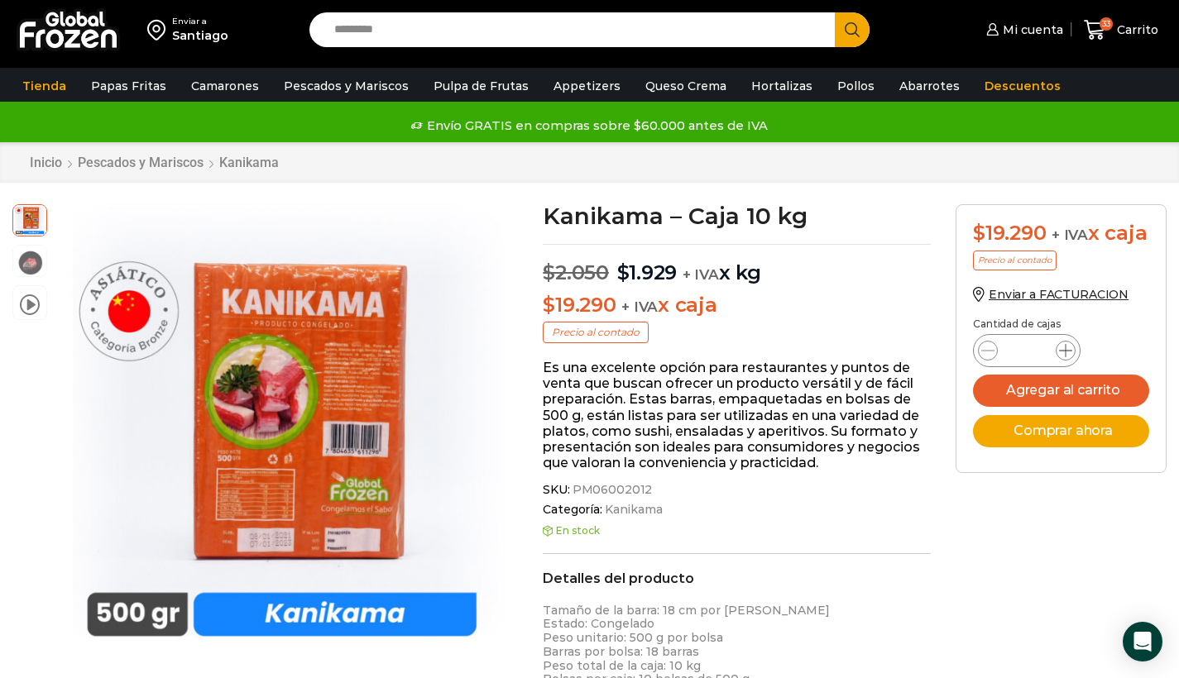
click at [1066, 357] on icon at bounding box center [1065, 350] width 13 height 13
type input "*"
click at [1084, 407] on button "Agregar al carrito" at bounding box center [1061, 391] width 176 height 32
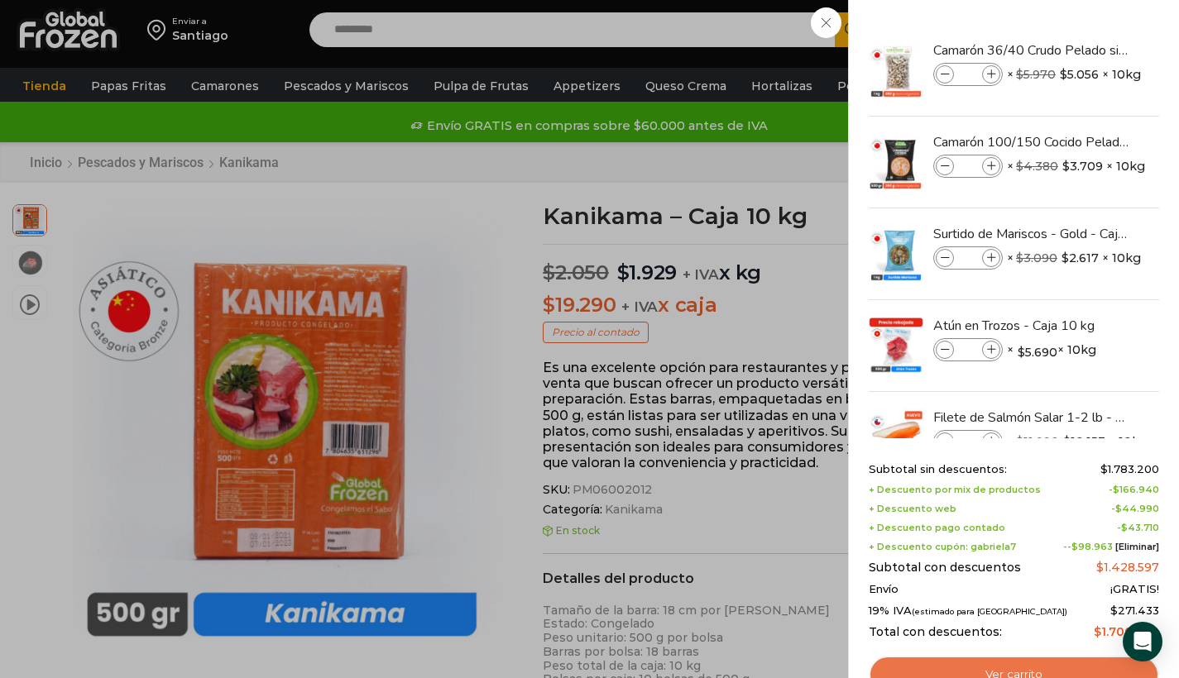
click at [1021, 664] on link "Ver carrito" at bounding box center [1014, 675] width 290 height 38
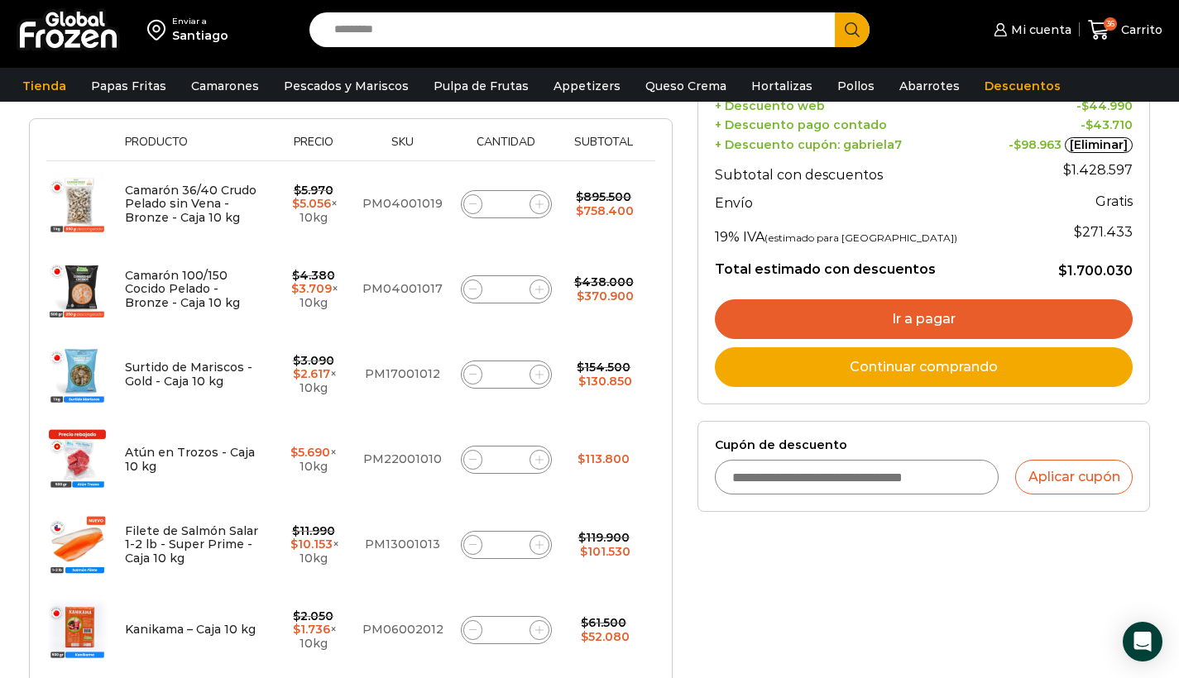
scroll to position [312, 0]
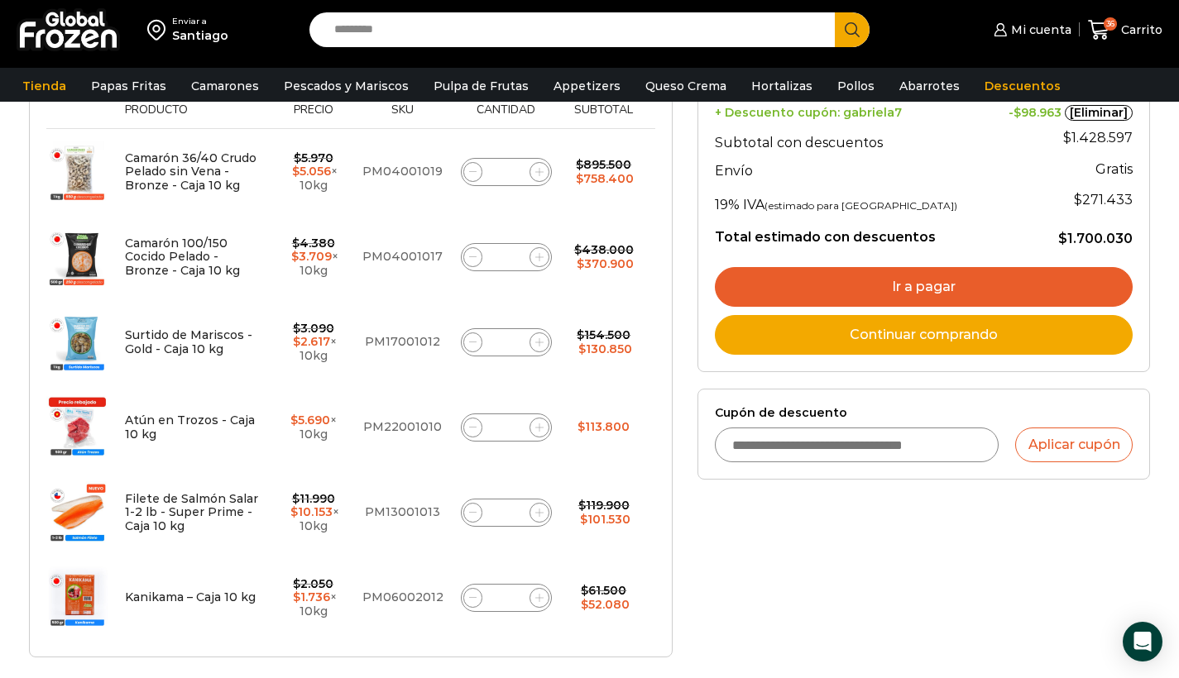
click at [539, 509] on icon at bounding box center [538, 512] width 7 height 7
type input "*"
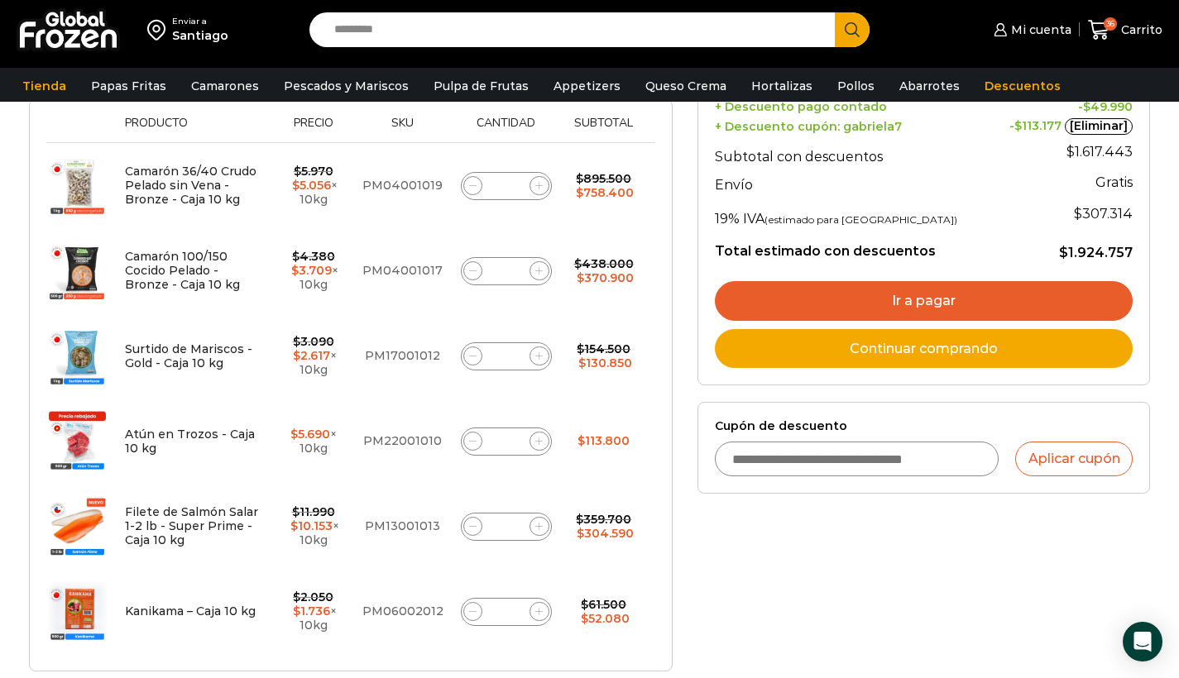
scroll to position [324, 0]
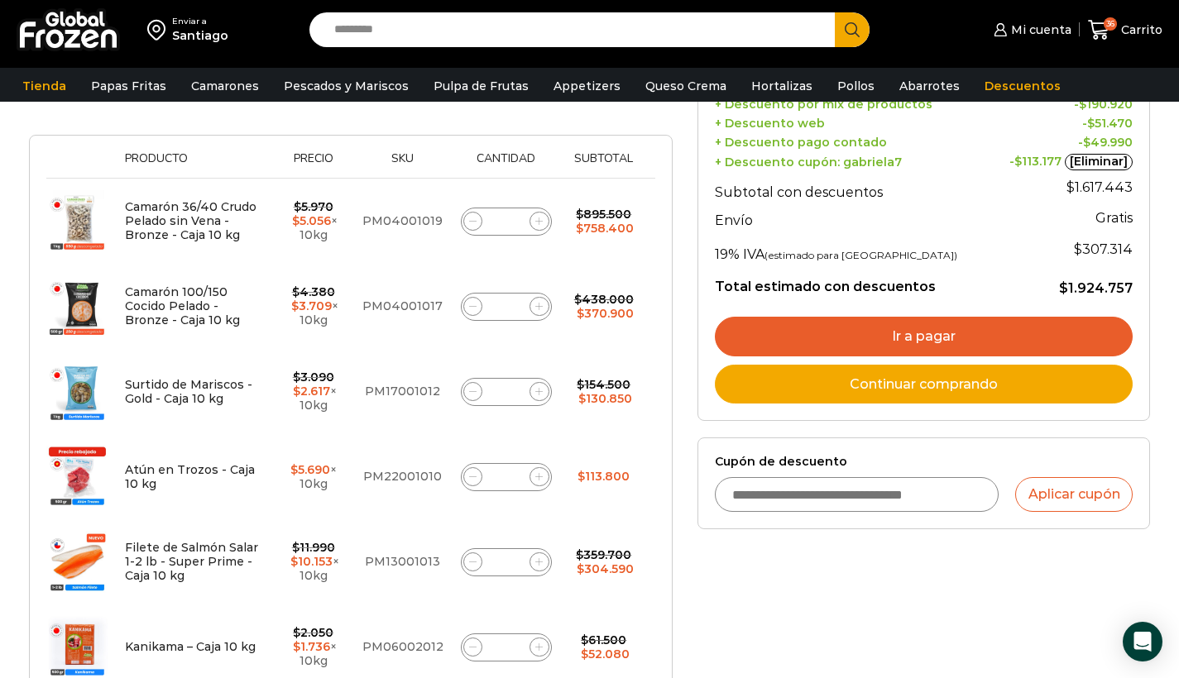
click at [852, 325] on link "Ir a pagar" at bounding box center [924, 337] width 418 height 40
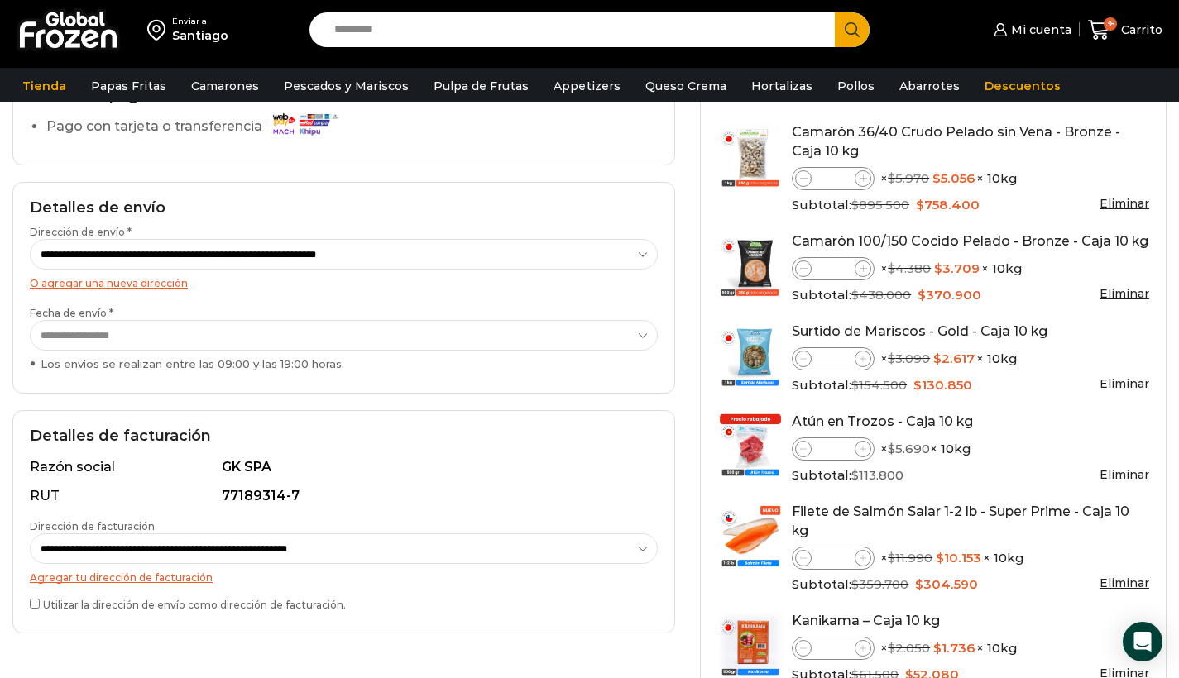
scroll to position [162, 0]
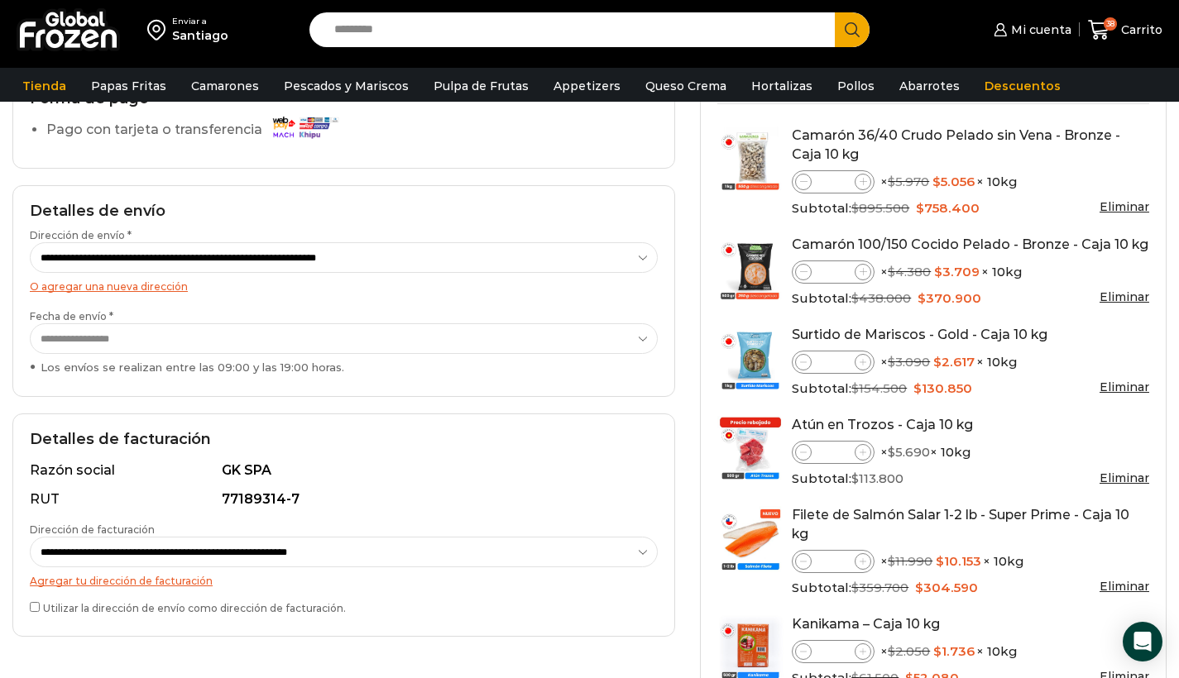
click at [333, 309] on label "**********" at bounding box center [344, 342] width 628 height 66
click at [333, 324] on select "**********" at bounding box center [344, 339] width 628 height 31
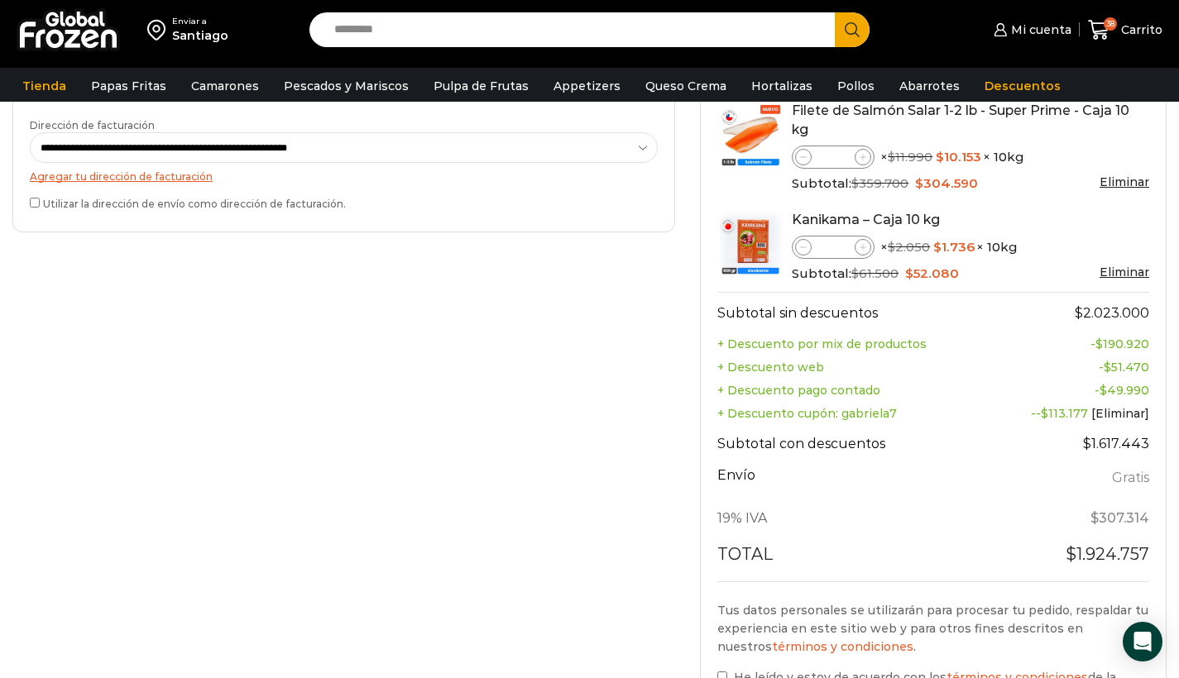
scroll to position [1029, 0]
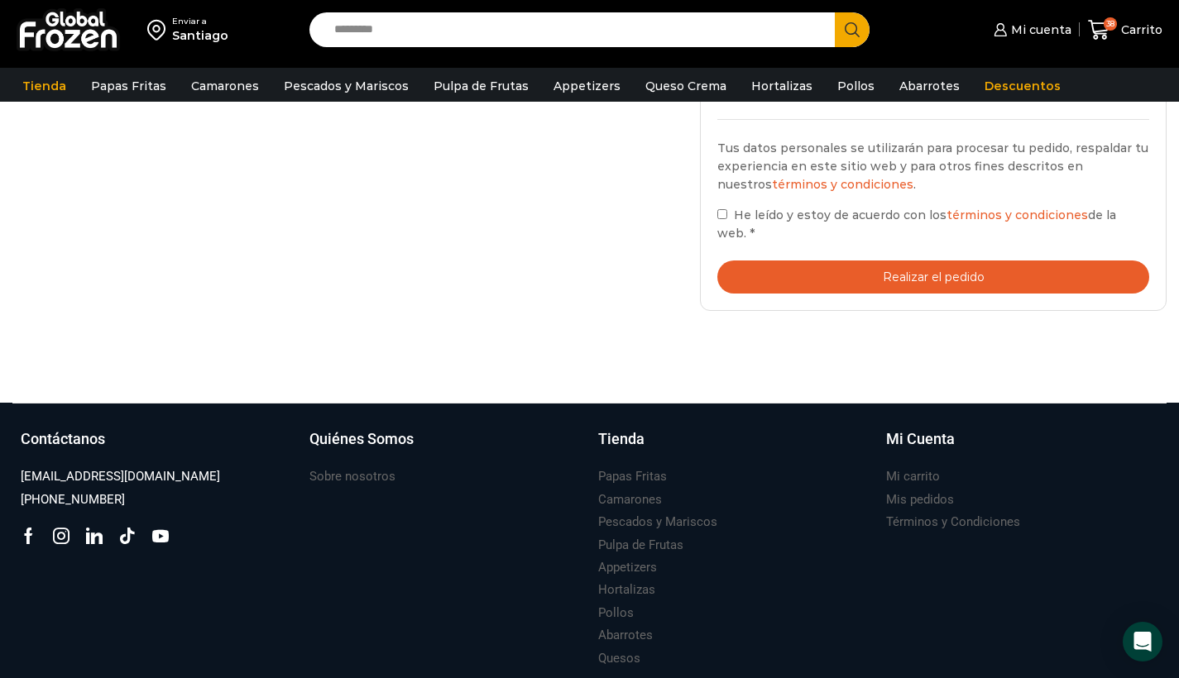
click at [923, 275] on button "Realizar el pedido" at bounding box center [933, 278] width 432 height 34
